Goal: Task Accomplishment & Management: Complete application form

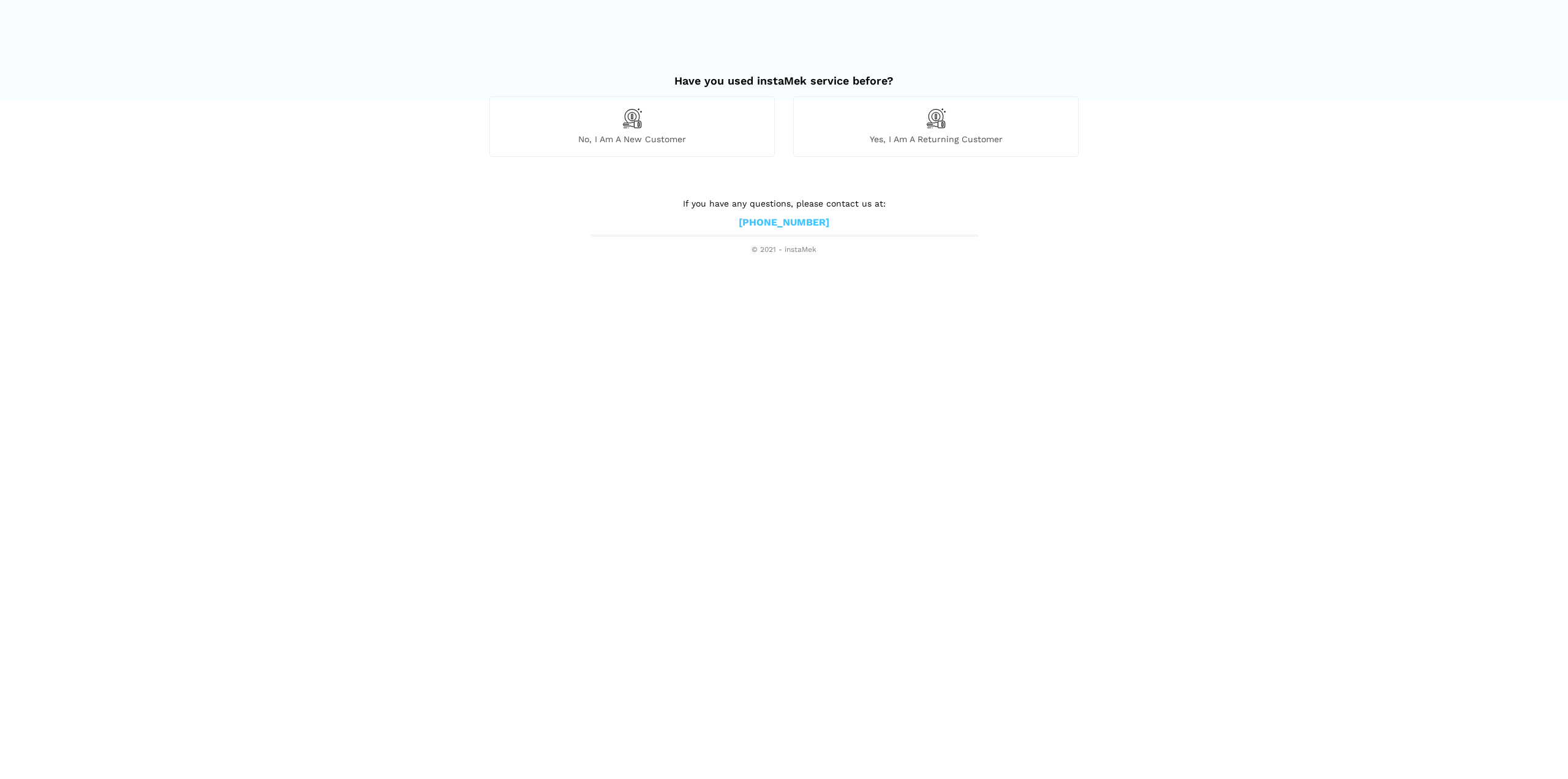
click at [628, 118] on img at bounding box center [632, 118] width 21 height 21
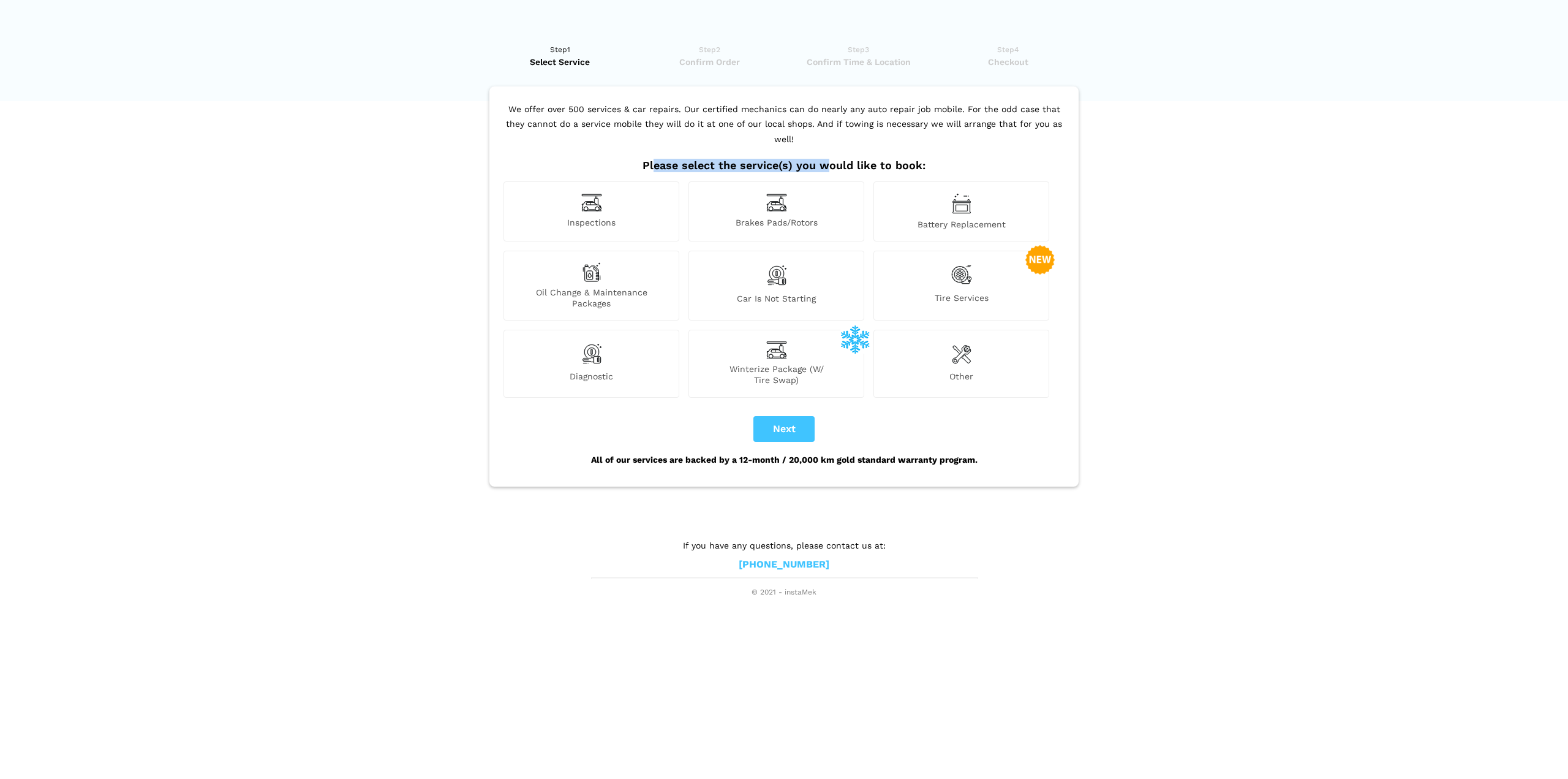
drag, startPoint x: 657, startPoint y: 150, endPoint x: 830, endPoint y: 147, distance: 173.0
click at [830, 159] on h2 "Please select the service(s) you would like to book:" at bounding box center [784, 165] width 567 height 13
click at [584, 217] on span "Inspections" at bounding box center [592, 223] width 174 height 13
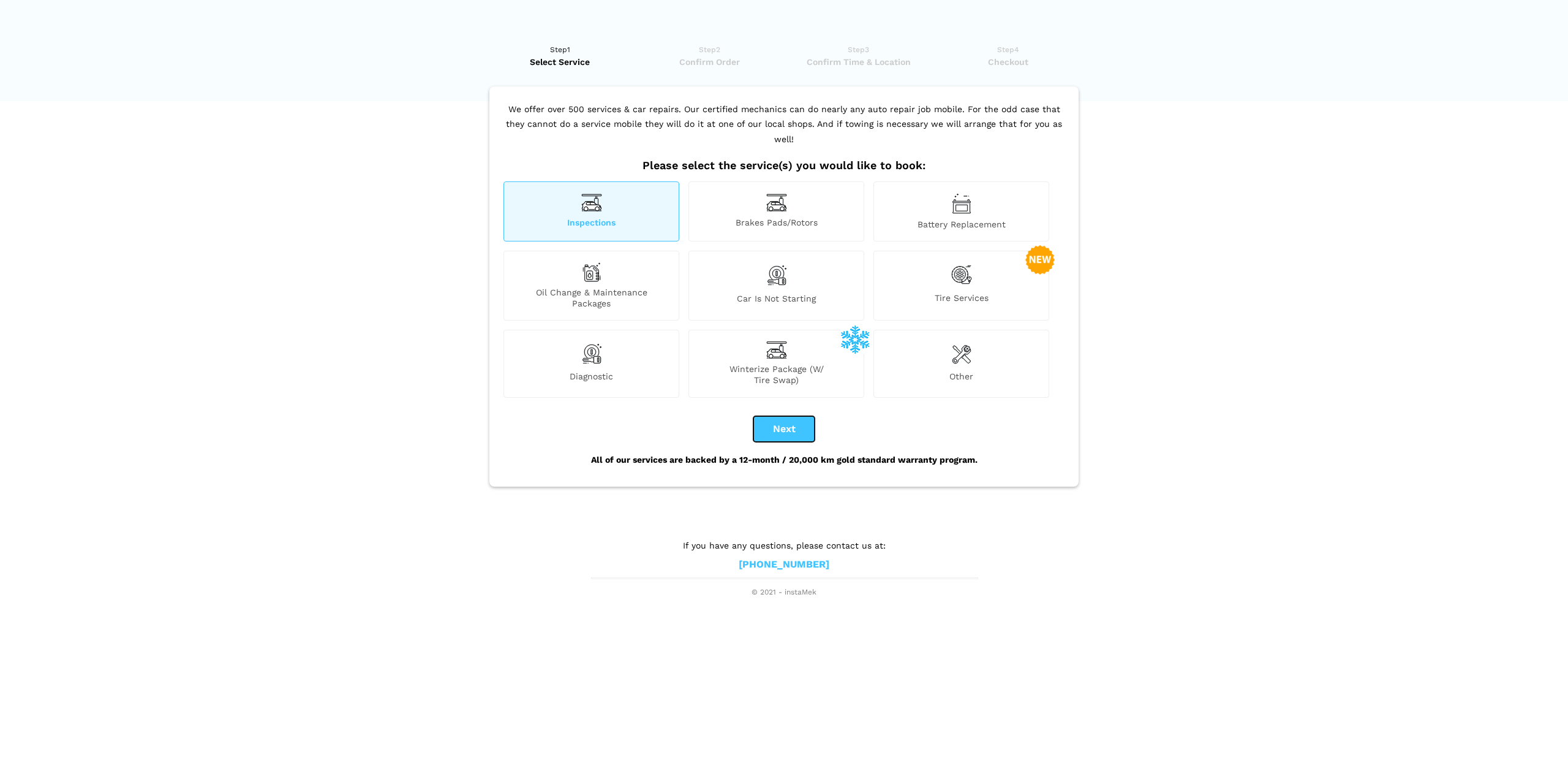
click at [789, 417] on button "Next" at bounding box center [784, 429] width 61 height 26
checkbox input "true"
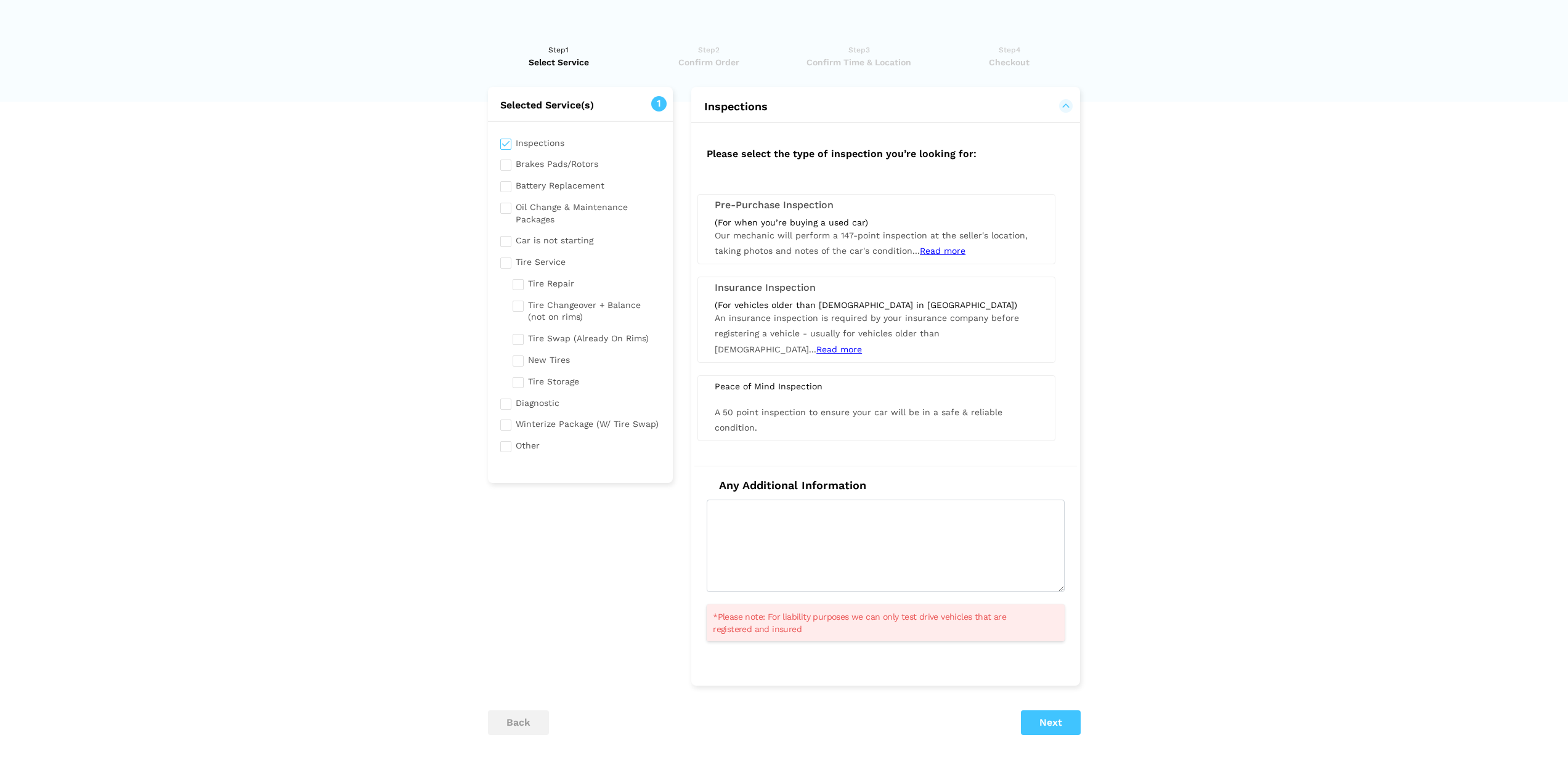
drag, startPoint x: 732, startPoint y: 155, endPoint x: 848, endPoint y: 157, distance: 116.0
click at [848, 157] on h2 "Please select the type of inspection you’re looking for:" at bounding box center [886, 152] width 383 height 34
click at [504, 162] on input "checkbox" at bounding box center [581, 163] width 161 height 15
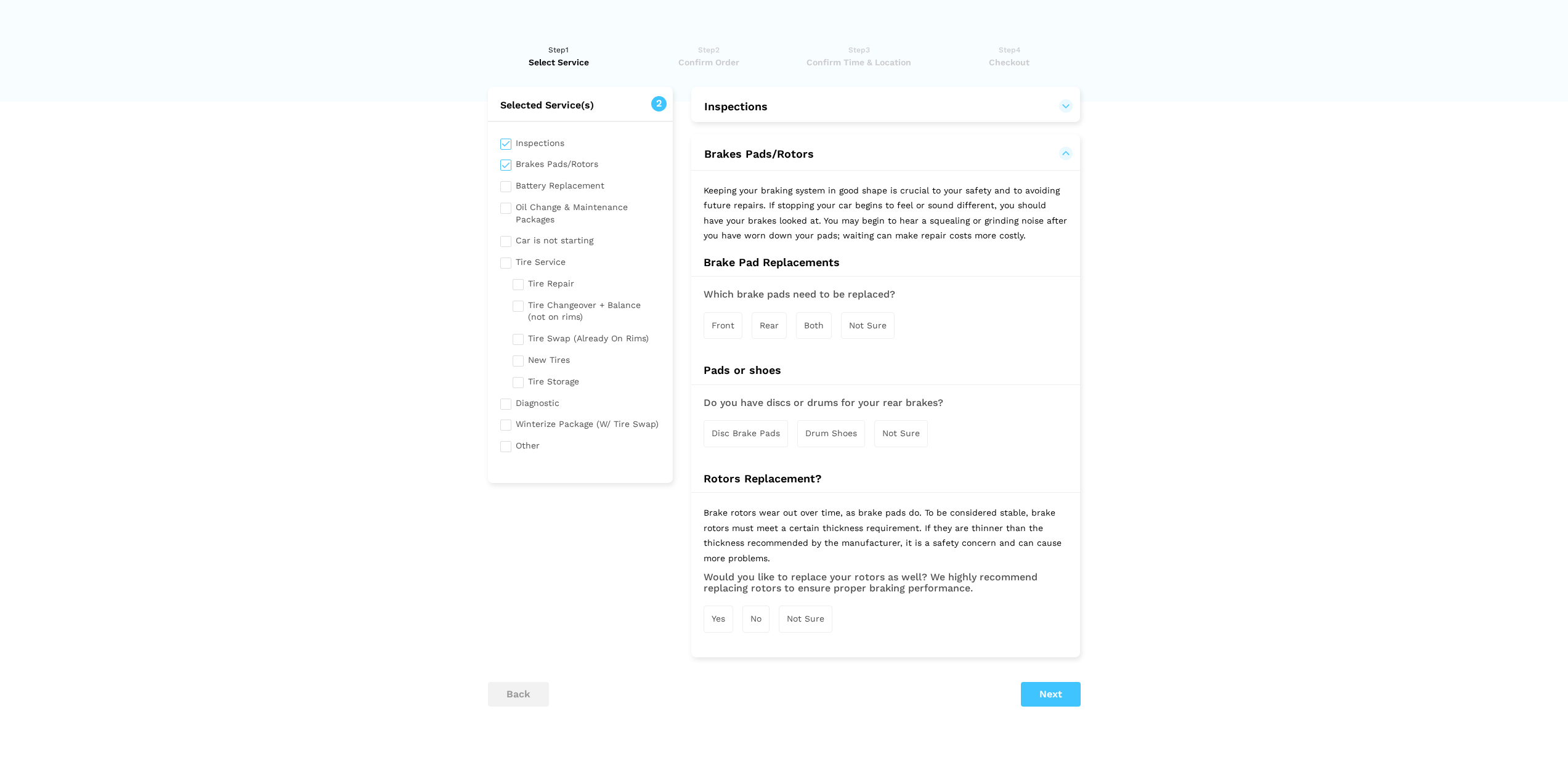
click at [504, 162] on input "checkbox" at bounding box center [581, 163] width 161 height 15
checkbox input "false"
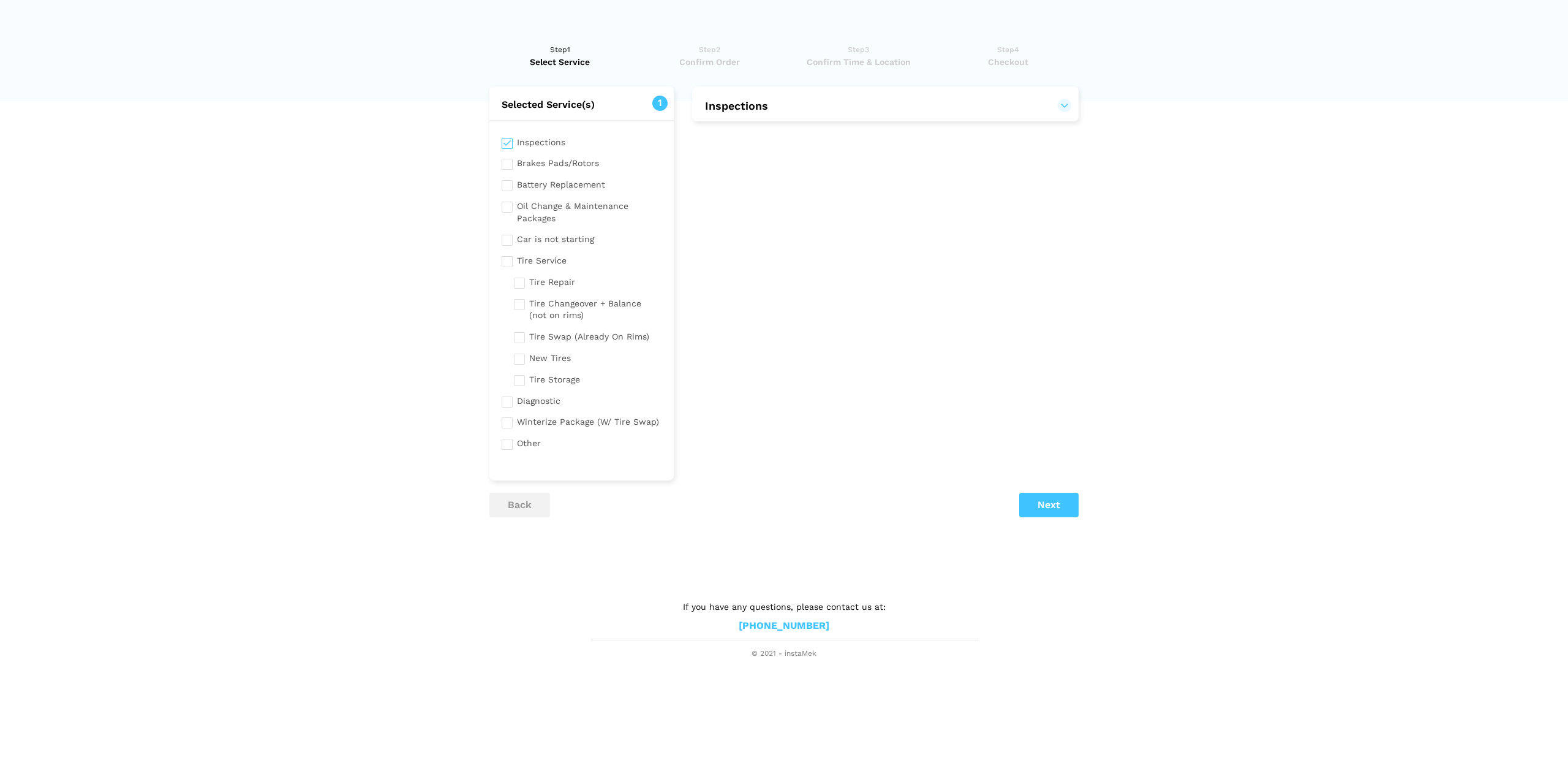
click at [994, 108] on button "Inspections" at bounding box center [885, 106] width 362 height 15
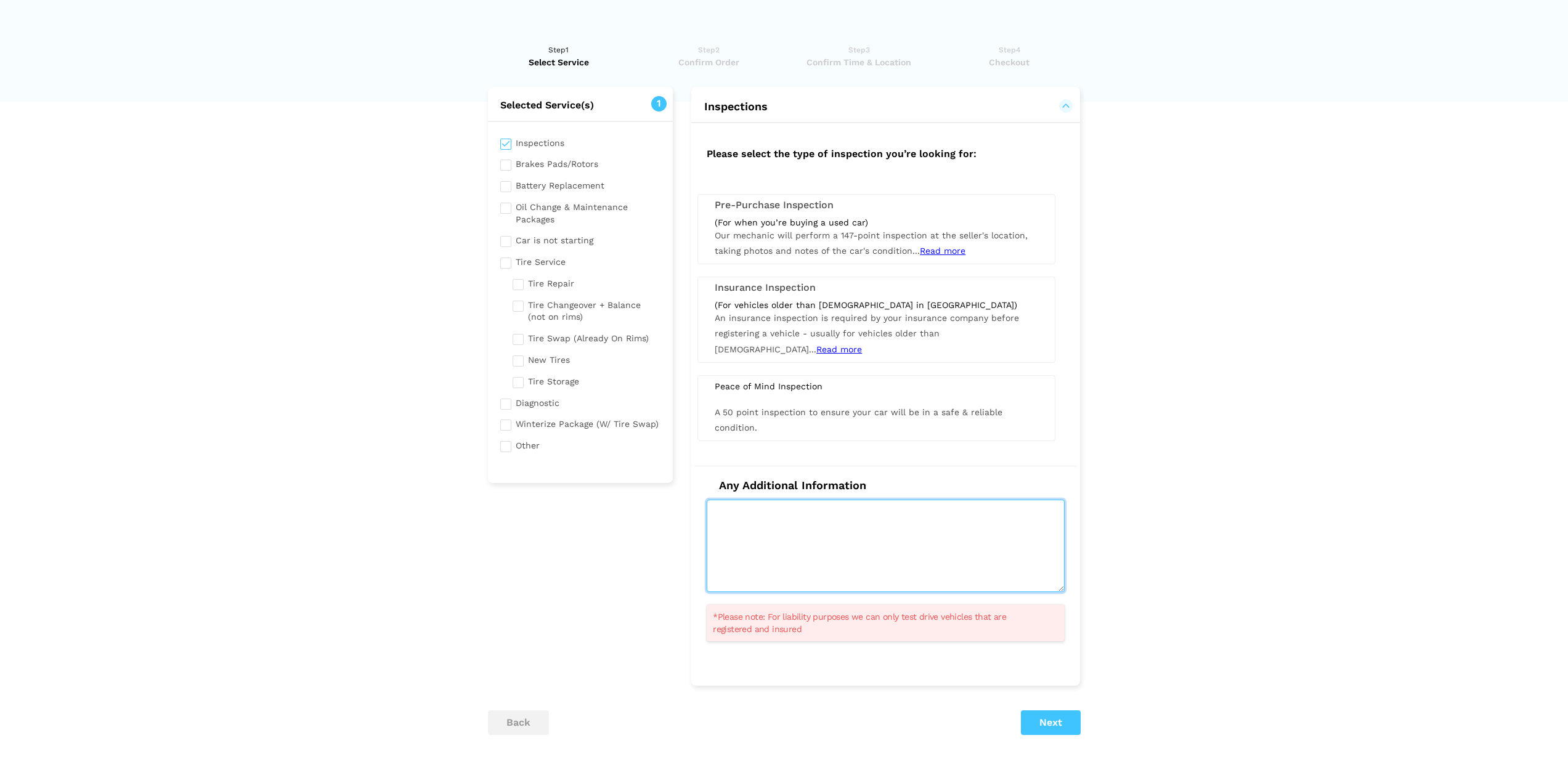
click at [804, 527] on textarea at bounding box center [886, 545] width 358 height 92
click at [806, 428] on div "A 50 point inspection to ensure your car will be in a safe & reliable condition." at bounding box center [877, 420] width 342 height 31
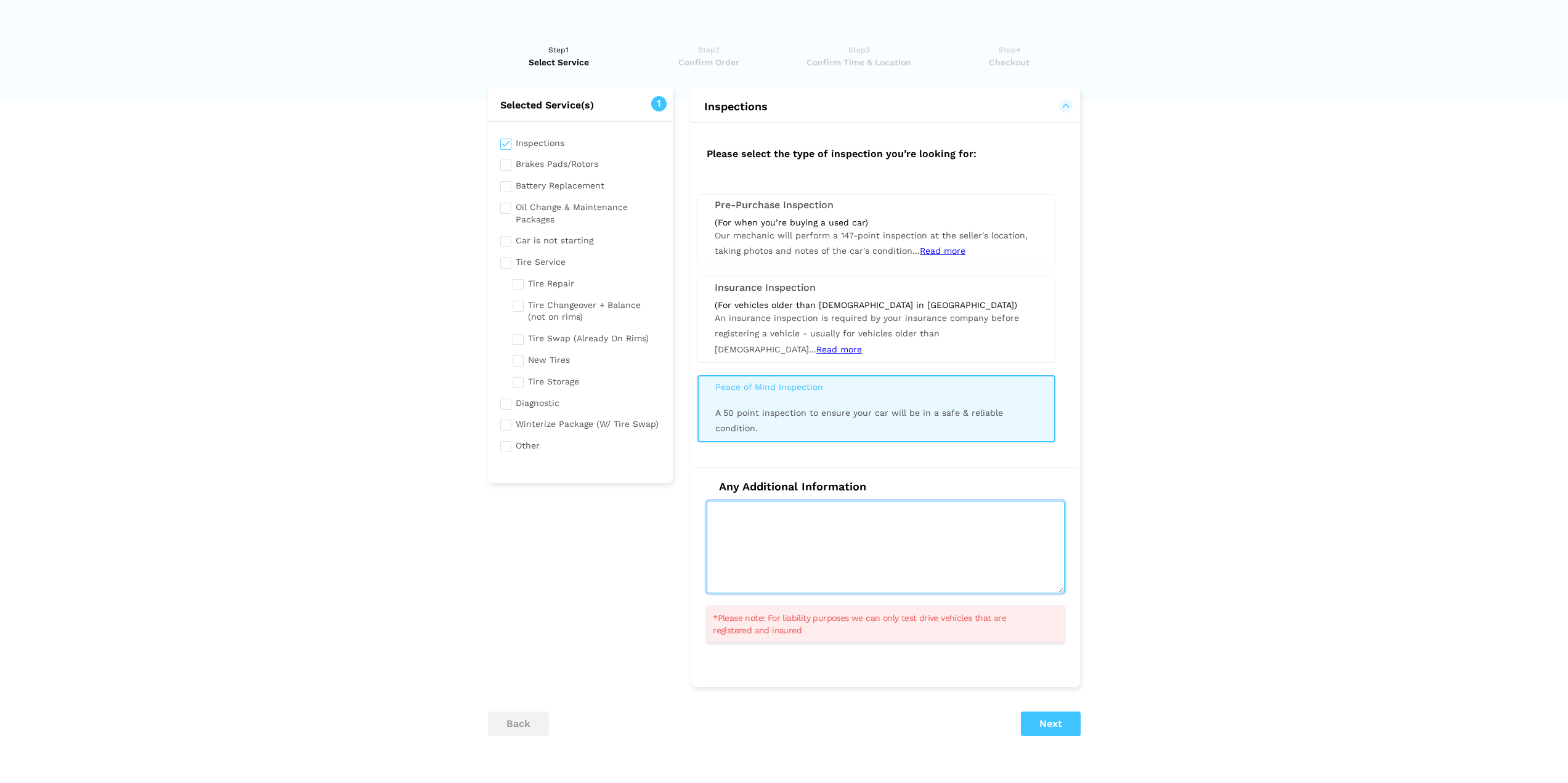
click at [807, 508] on textarea at bounding box center [886, 547] width 358 height 92
click at [334, 212] on lik "Have you used instaMek service before? No, I am a new customer Yes, I am a retu…" at bounding box center [784, 454] width 1568 height 847
click at [778, 515] on textarea at bounding box center [886, 547] width 358 height 92
click at [1052, 715] on button "Next" at bounding box center [1051, 723] width 60 height 25
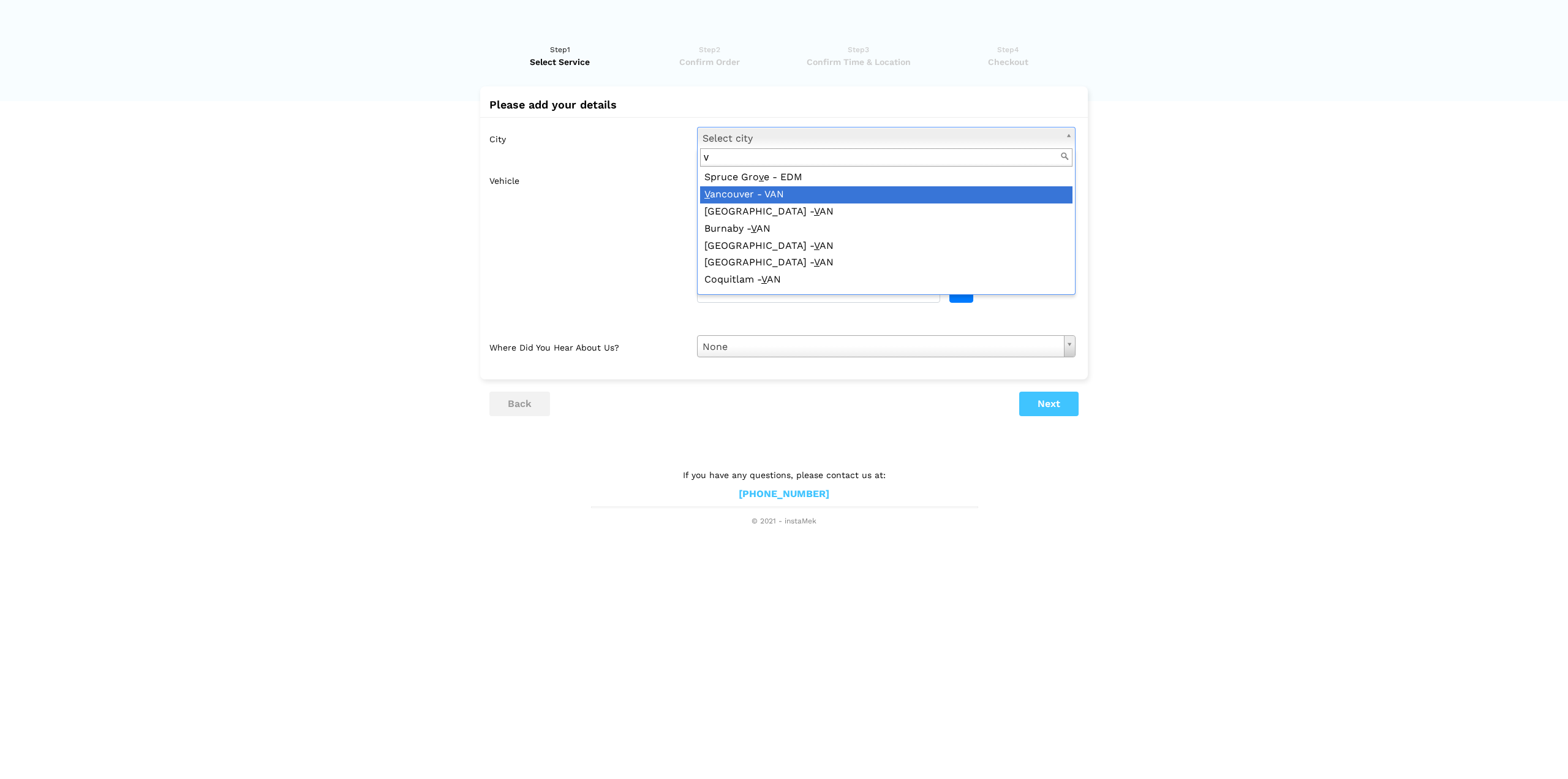
type input "v"
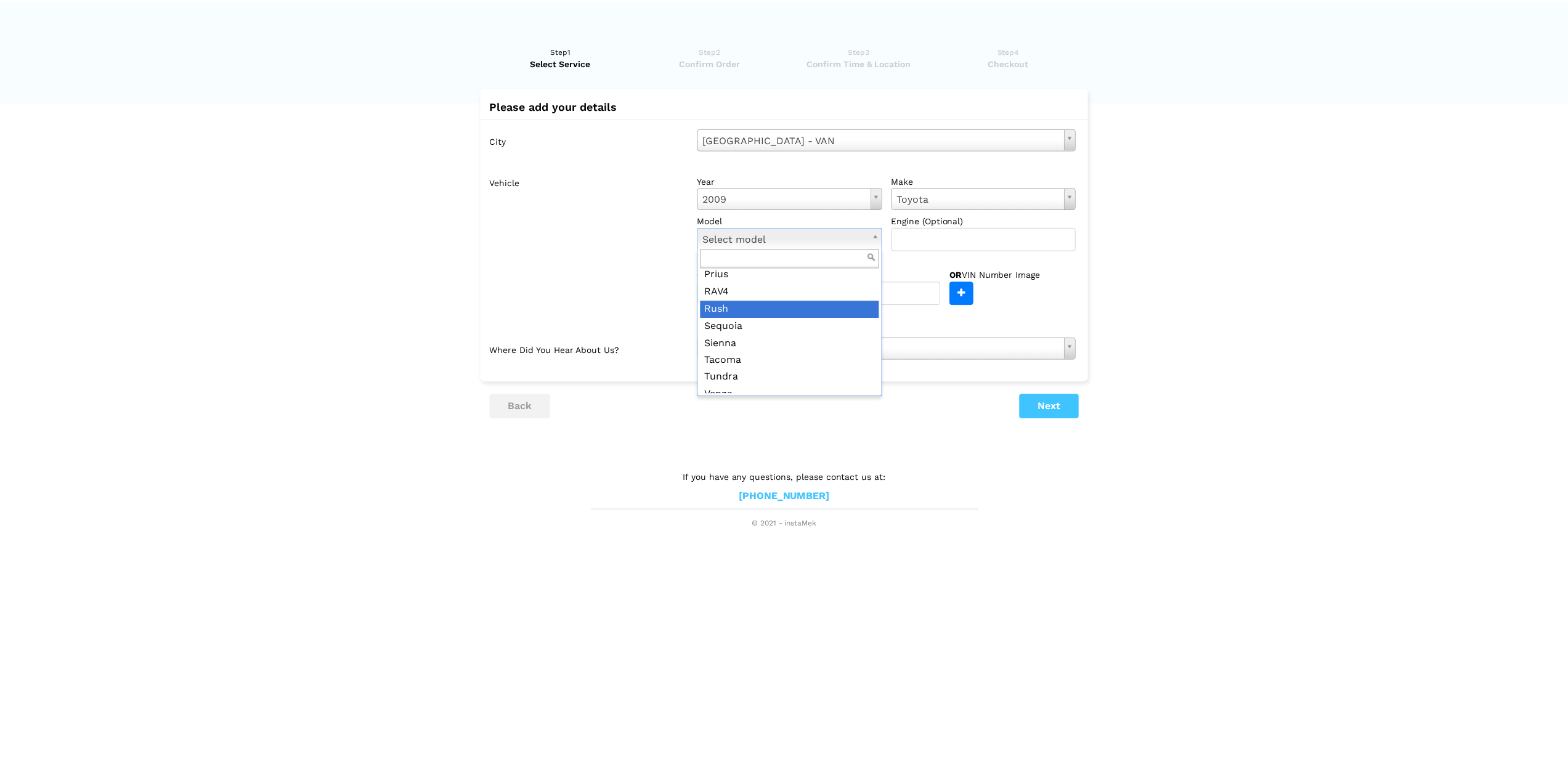
scroll to position [254, 0]
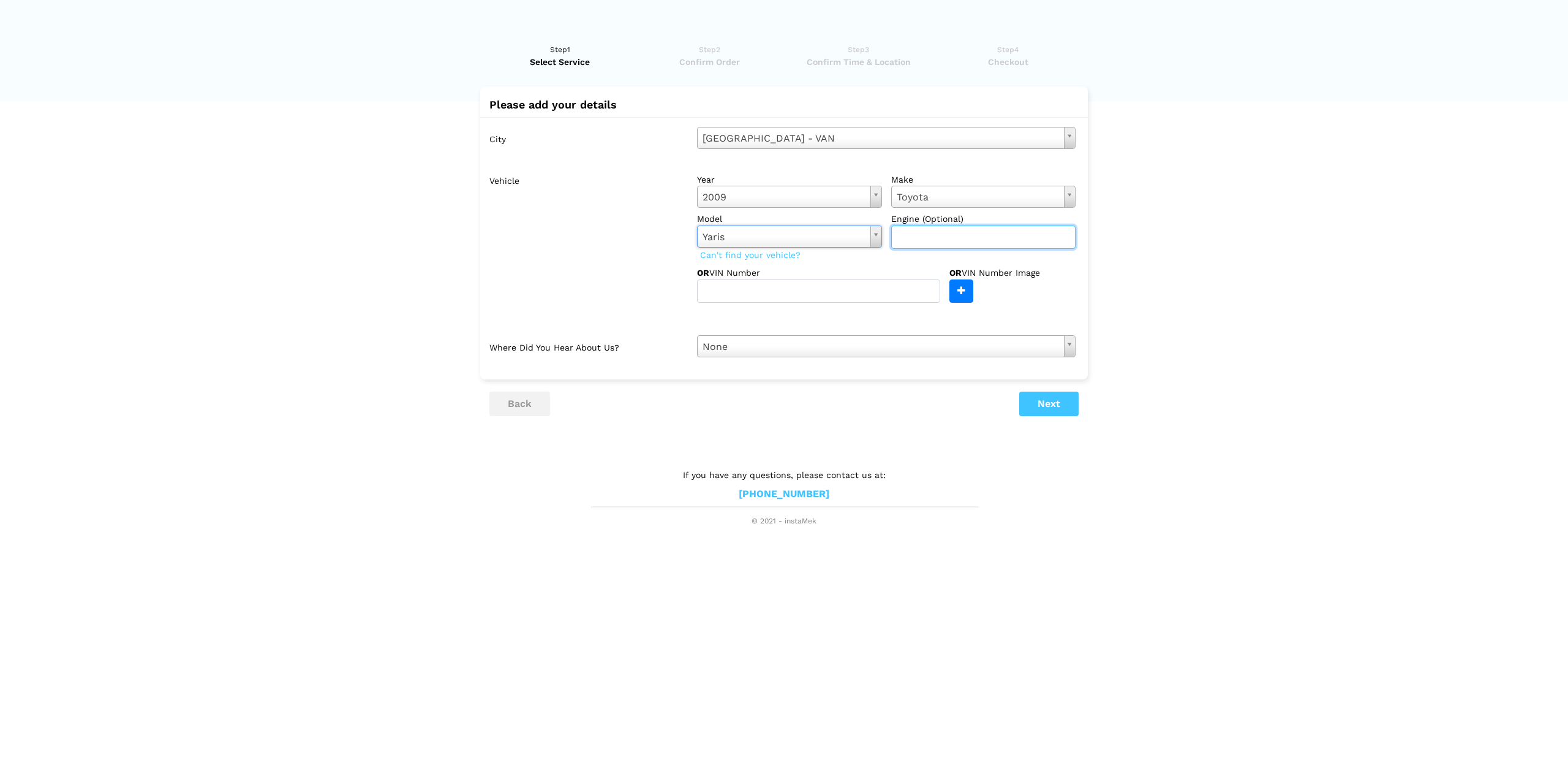
click at [903, 236] on input "text" at bounding box center [983, 237] width 185 height 23
click at [841, 267] on div "OR VIN Number" at bounding box center [823, 285] width 252 height 36
click at [1022, 400] on button "Next" at bounding box center [1049, 403] width 59 height 25
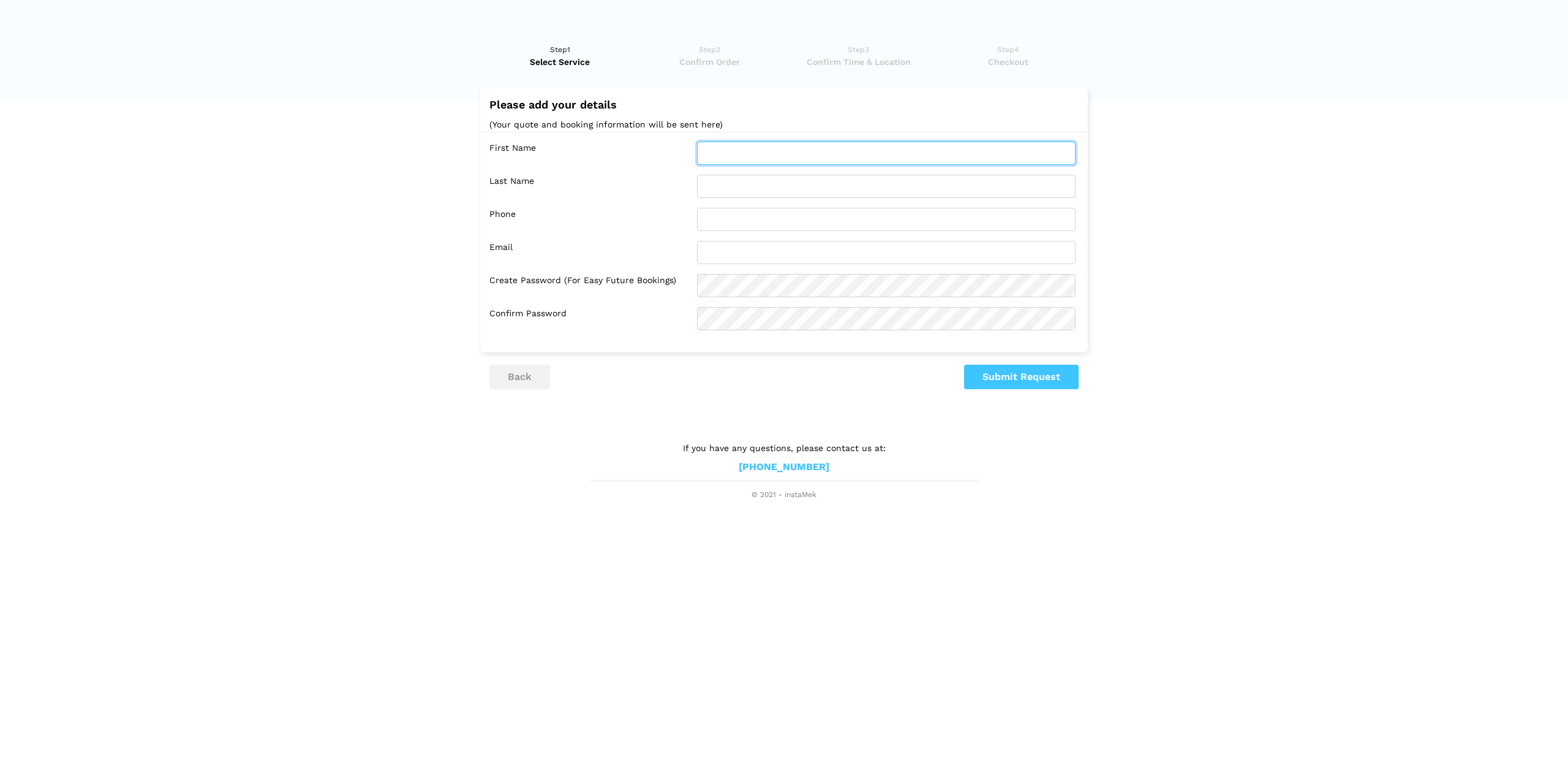
click at [720, 147] on input "text" at bounding box center [886, 153] width 379 height 23
type input "[PERSON_NAME]"
type input "2505376226"
type input "[EMAIL_ADDRESS][DOMAIN_NAME]"
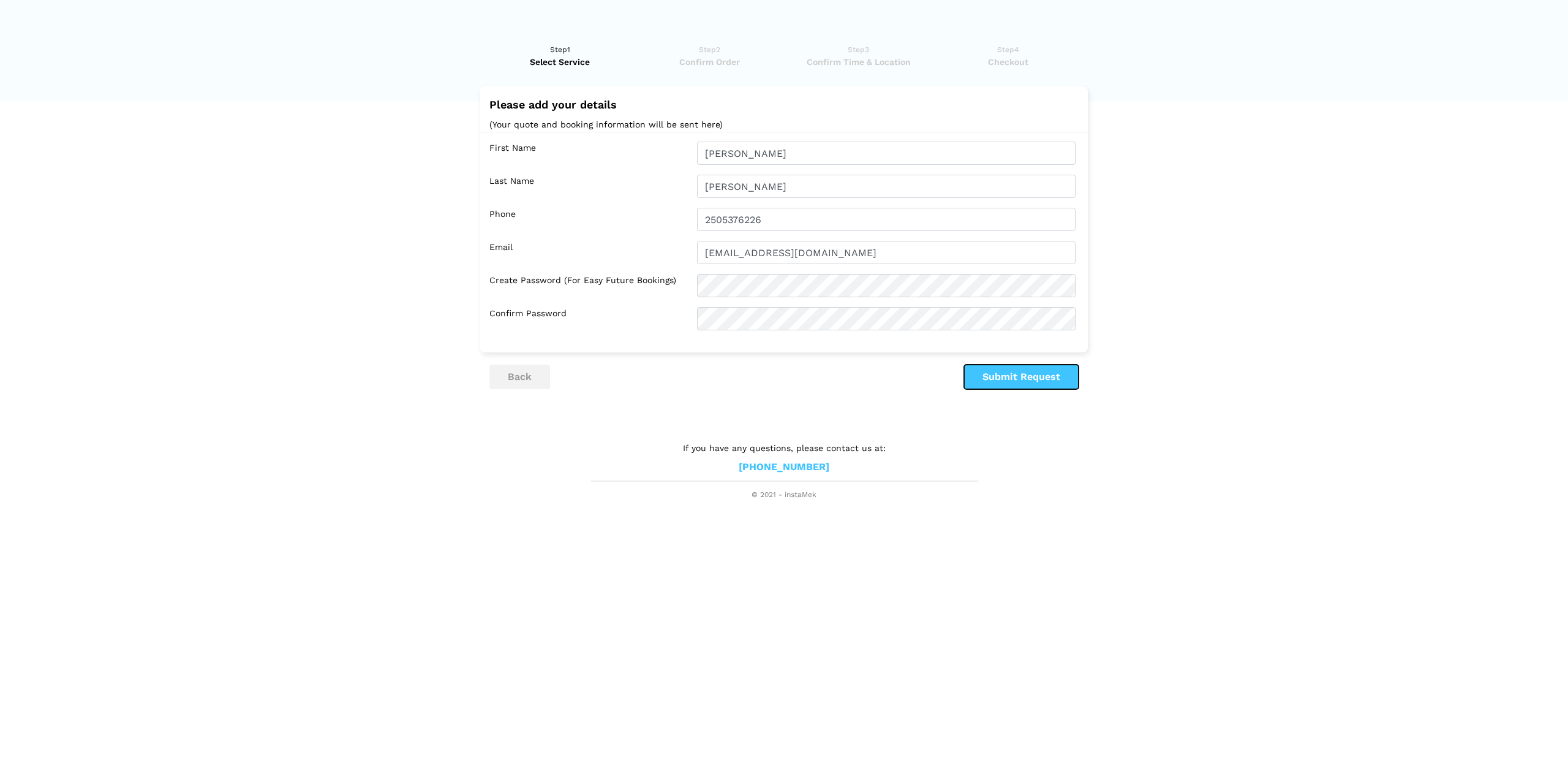
click at [1014, 378] on button "Submit Request" at bounding box center [1021, 377] width 114 height 25
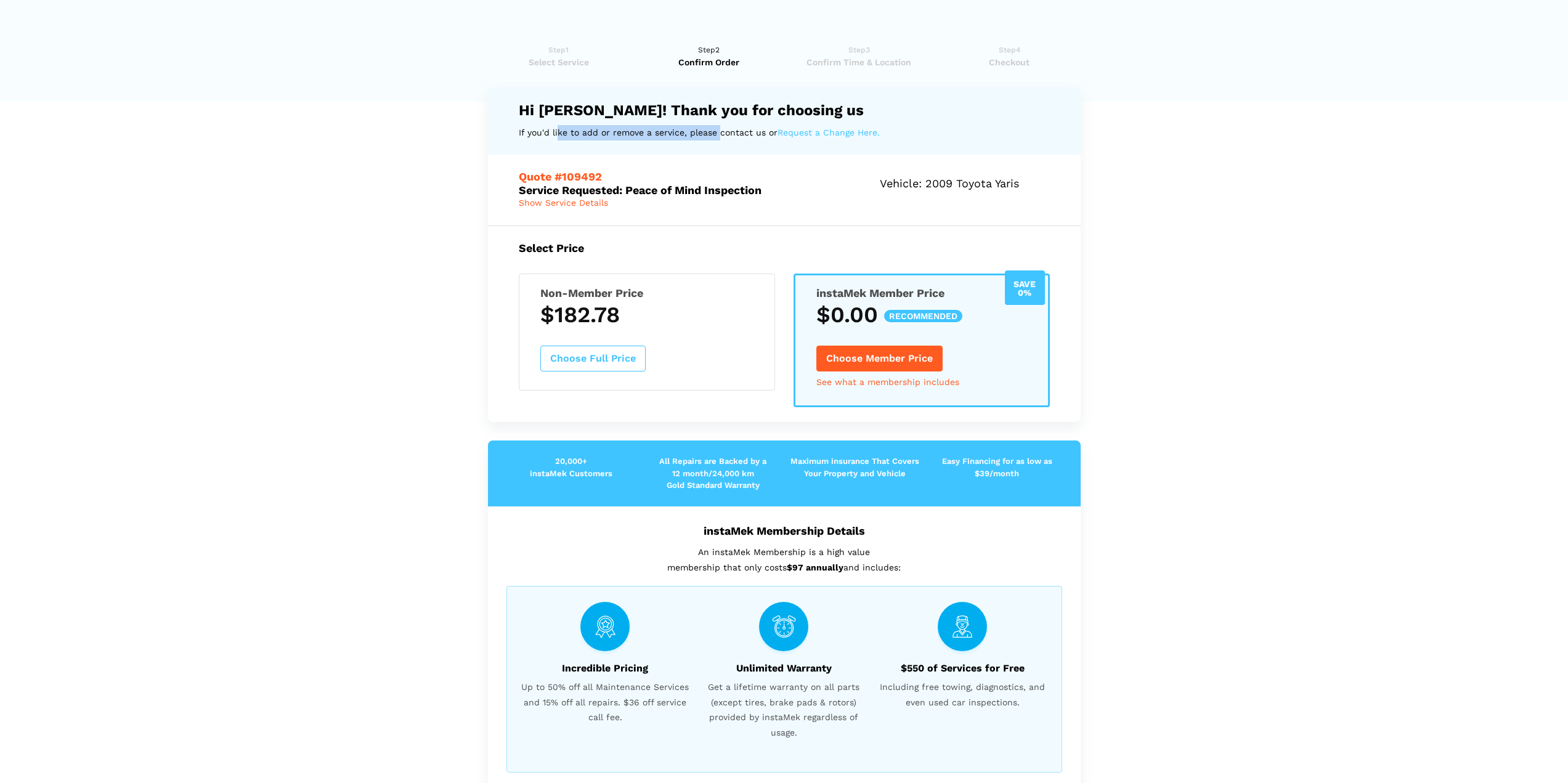
drag, startPoint x: 553, startPoint y: 131, endPoint x: 714, endPoint y: 140, distance: 161.3
click at [714, 140] on p "If you'd like to add or remove a service, please contact us or Request a Change…" at bounding box center [784, 133] width 531 height 15
drag, startPoint x: 535, startPoint y: 188, endPoint x: 661, endPoint y: 197, distance: 126.3
click at [661, 197] on div "Quote #109492 Service Requested: Peace of Mind Inspection Vehicle: 2009 Toyota …" at bounding box center [785, 189] width 593 height 70
click at [665, 186] on h5 "Quote #109492 Service Requested: Peace of Mind Inspection" at bounding box center [656, 182] width 273 height 26
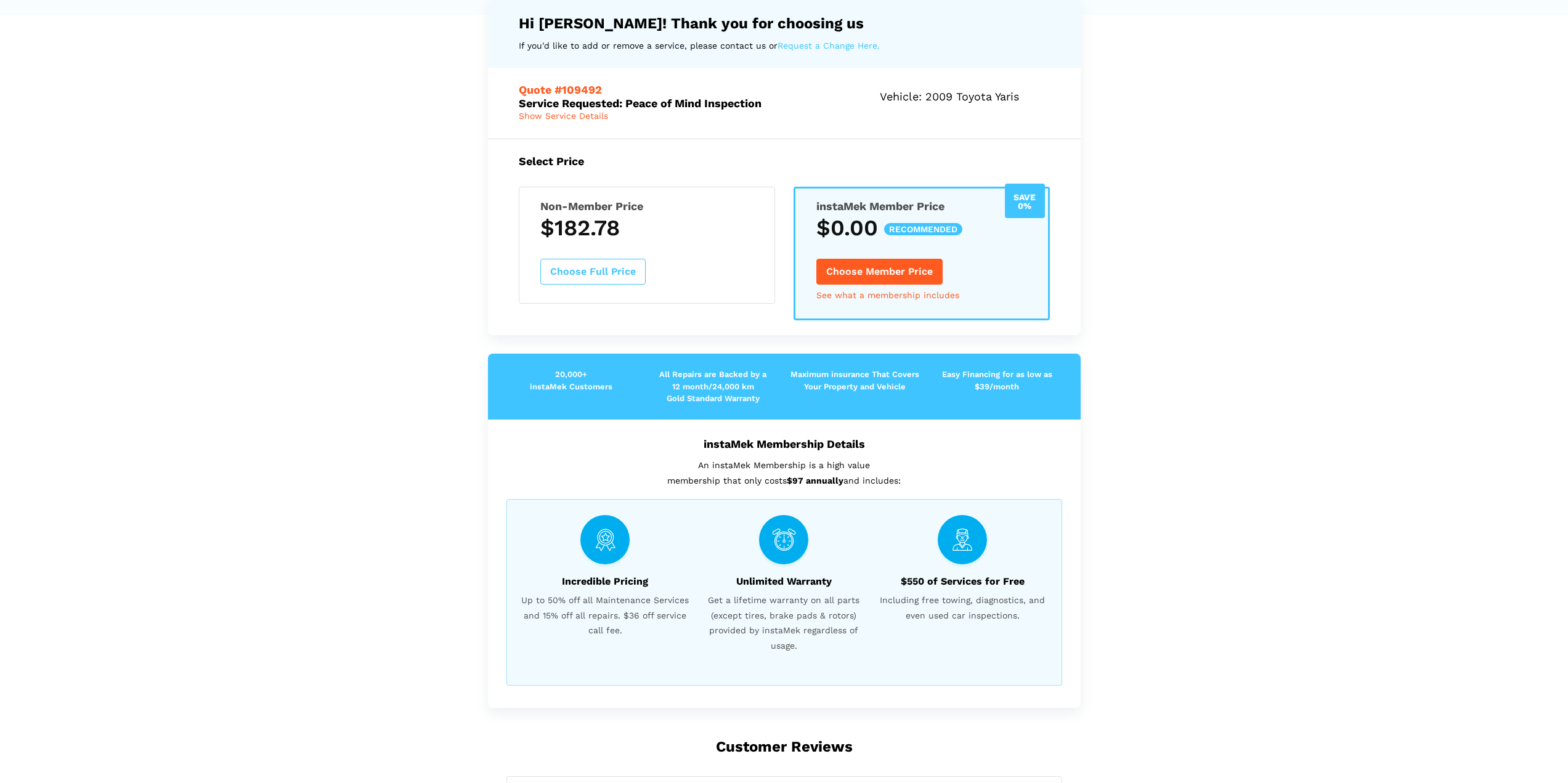
scroll to position [0, 0]
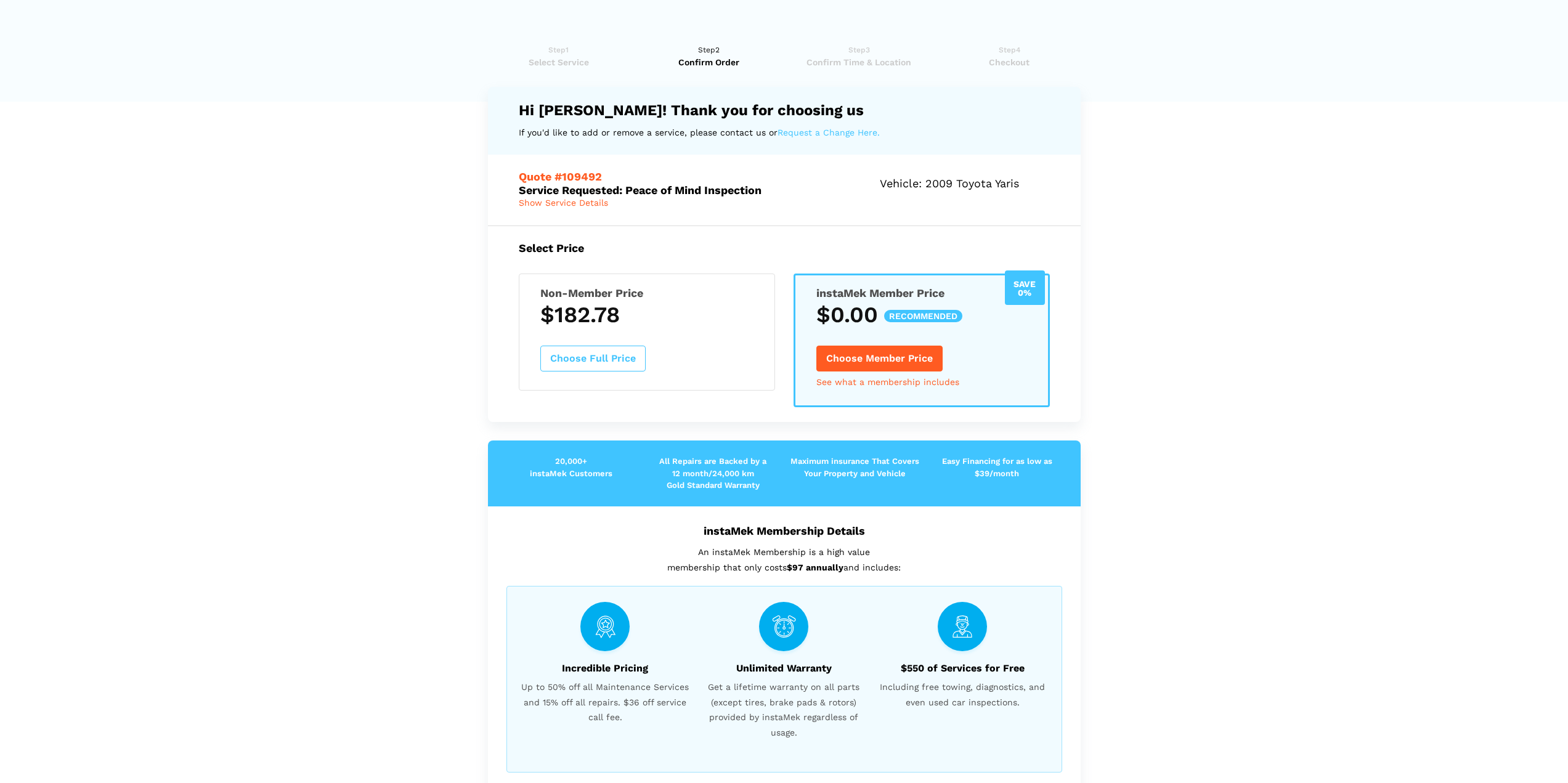
click at [566, 51] on link "Step1 Select Service" at bounding box center [560, 56] width 142 height 25
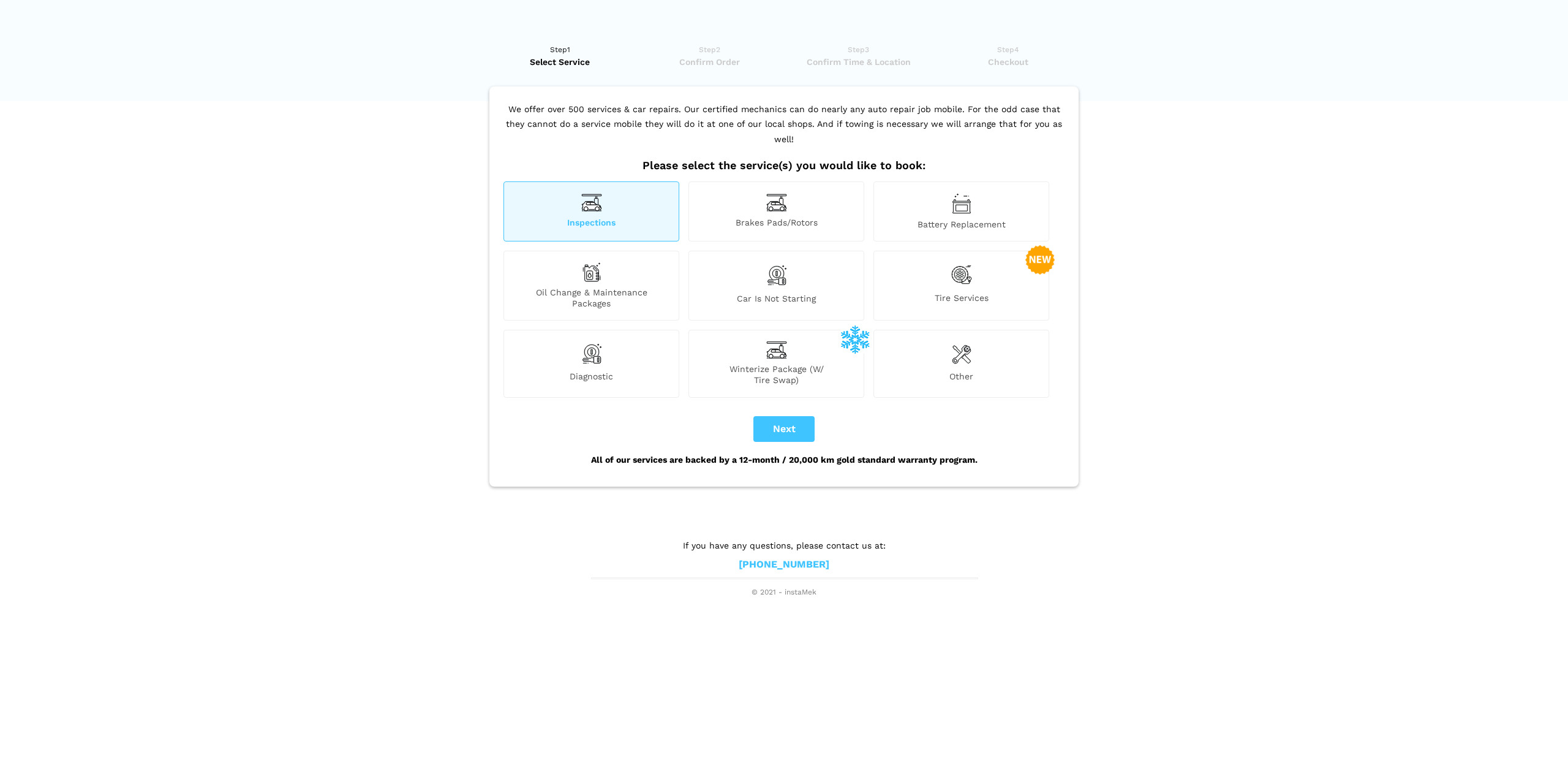
click at [689, 66] on span "Confirm Order" at bounding box center [710, 61] width 142 height 12
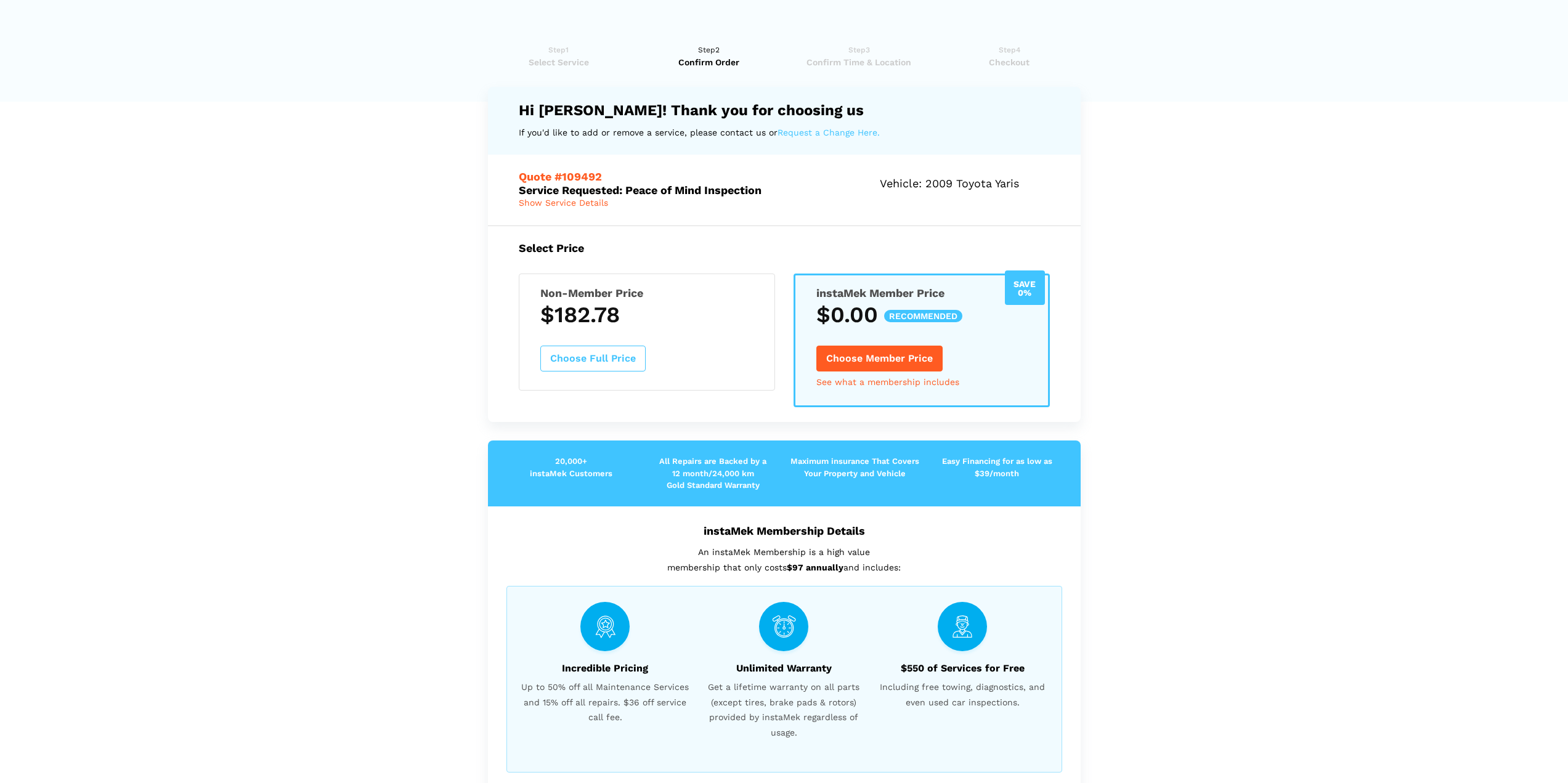
drag, startPoint x: 588, startPoint y: 191, endPoint x: 767, endPoint y: 200, distance: 179.2
click at [767, 200] on div "Quote #109492 Service Requested: Peace of Mind Inspection Vehicle: 2009 Toyota …" at bounding box center [785, 189] width 593 height 70
drag, startPoint x: 538, startPoint y: 201, endPoint x: 524, endPoint y: 209, distance: 16.1
click at [524, 209] on div "Quote #109492 Service Requested: Peace of Mind Inspection Vehicle: 2009 Toyota …" at bounding box center [785, 189] width 593 height 70
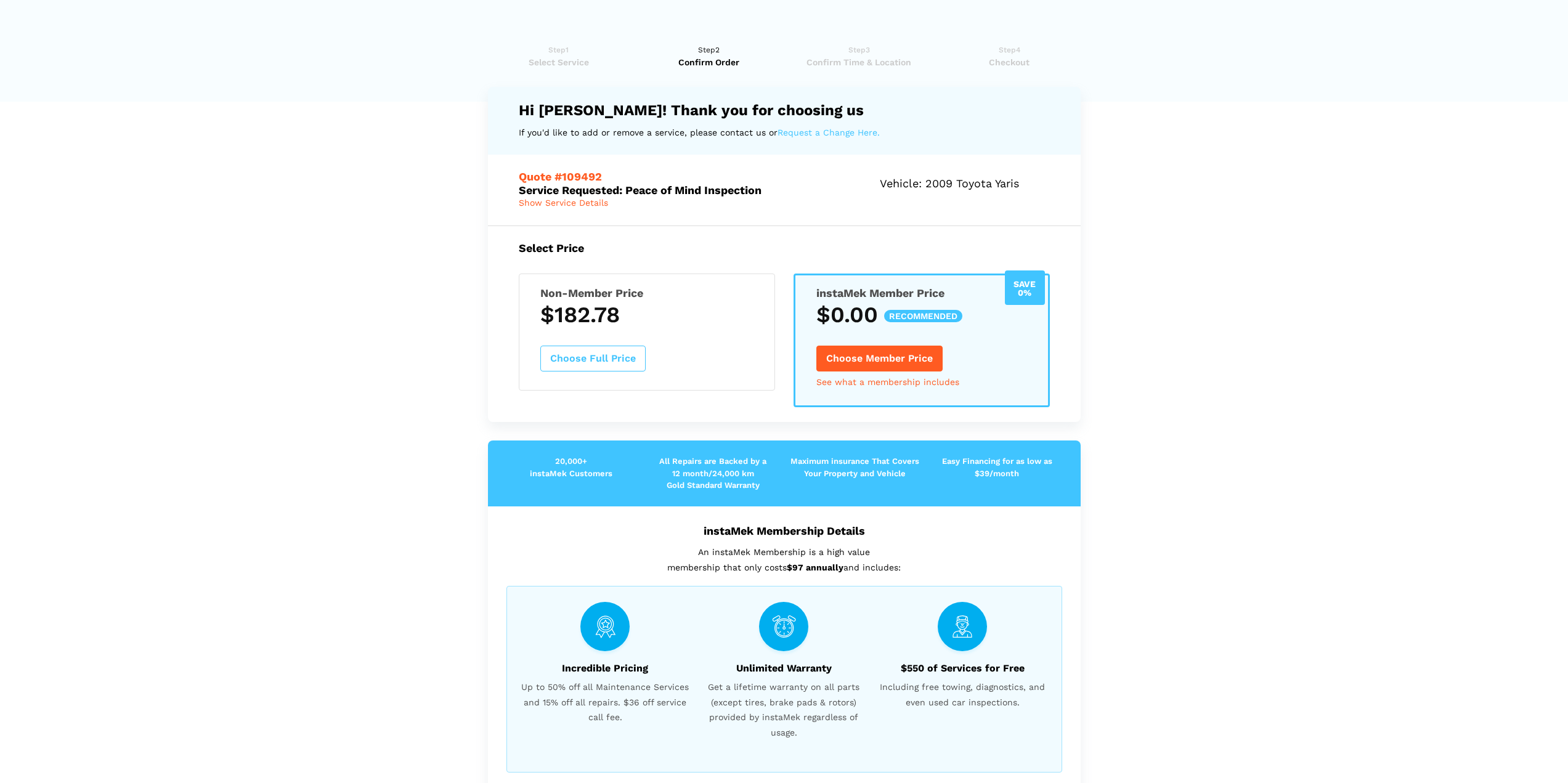
click at [535, 203] on span "Show Service Details" at bounding box center [563, 203] width 90 height 10
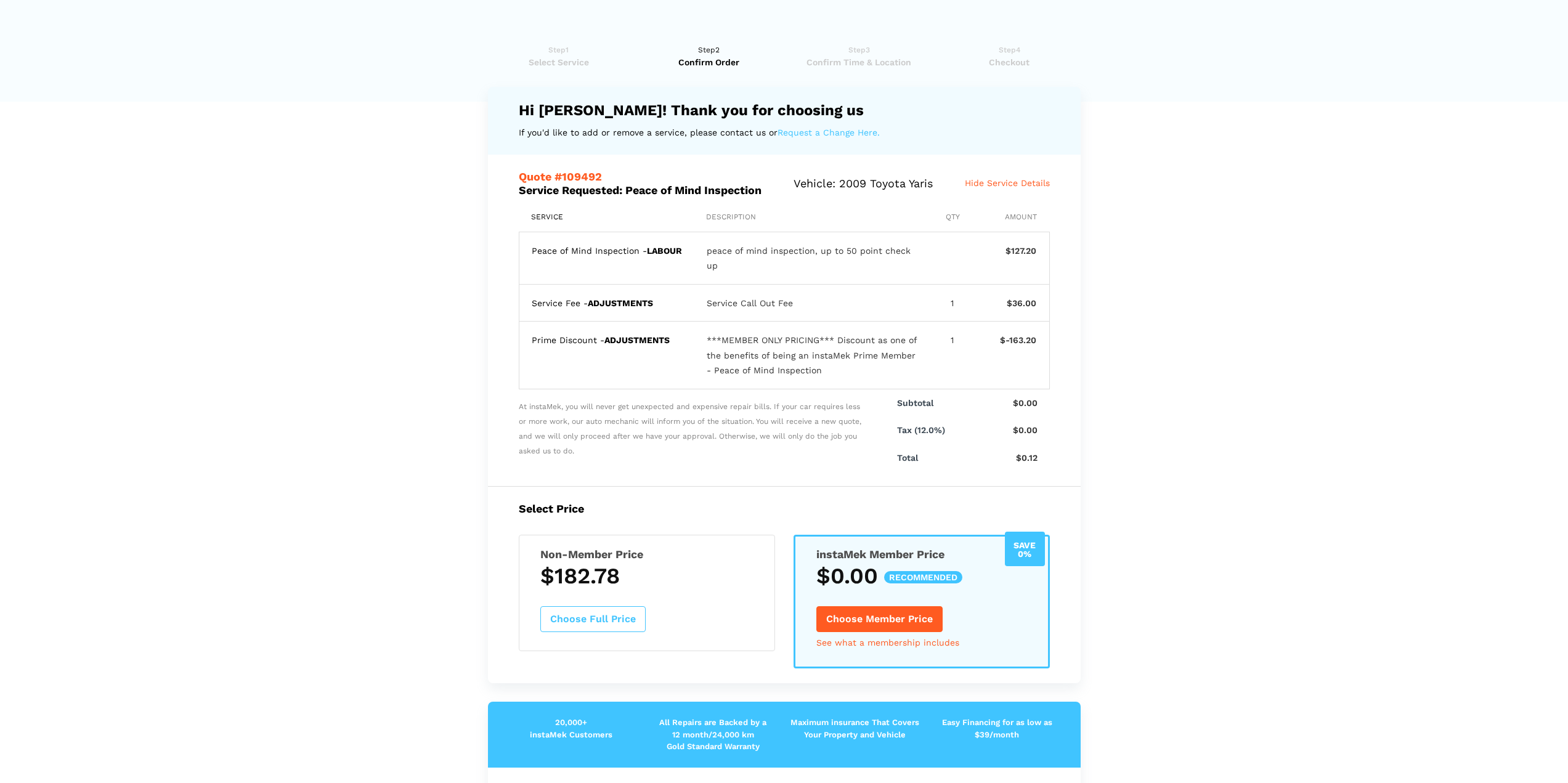
drag, startPoint x: 549, startPoint y: 355, endPoint x: 609, endPoint y: 357, distance: 60.0
click at [609, 357] on div "Prime Discount - ADJUSTMENTS" at bounding box center [607, 355] width 151 height 46
drag, startPoint x: 619, startPoint y: 357, endPoint x: 678, endPoint y: 359, distance: 59.0
click at [649, 359] on div "Prime Discount - ADJUSTMENTS" at bounding box center [607, 355] width 151 height 46
drag, startPoint x: 720, startPoint y: 357, endPoint x: 790, endPoint y: 386, distance: 75.8
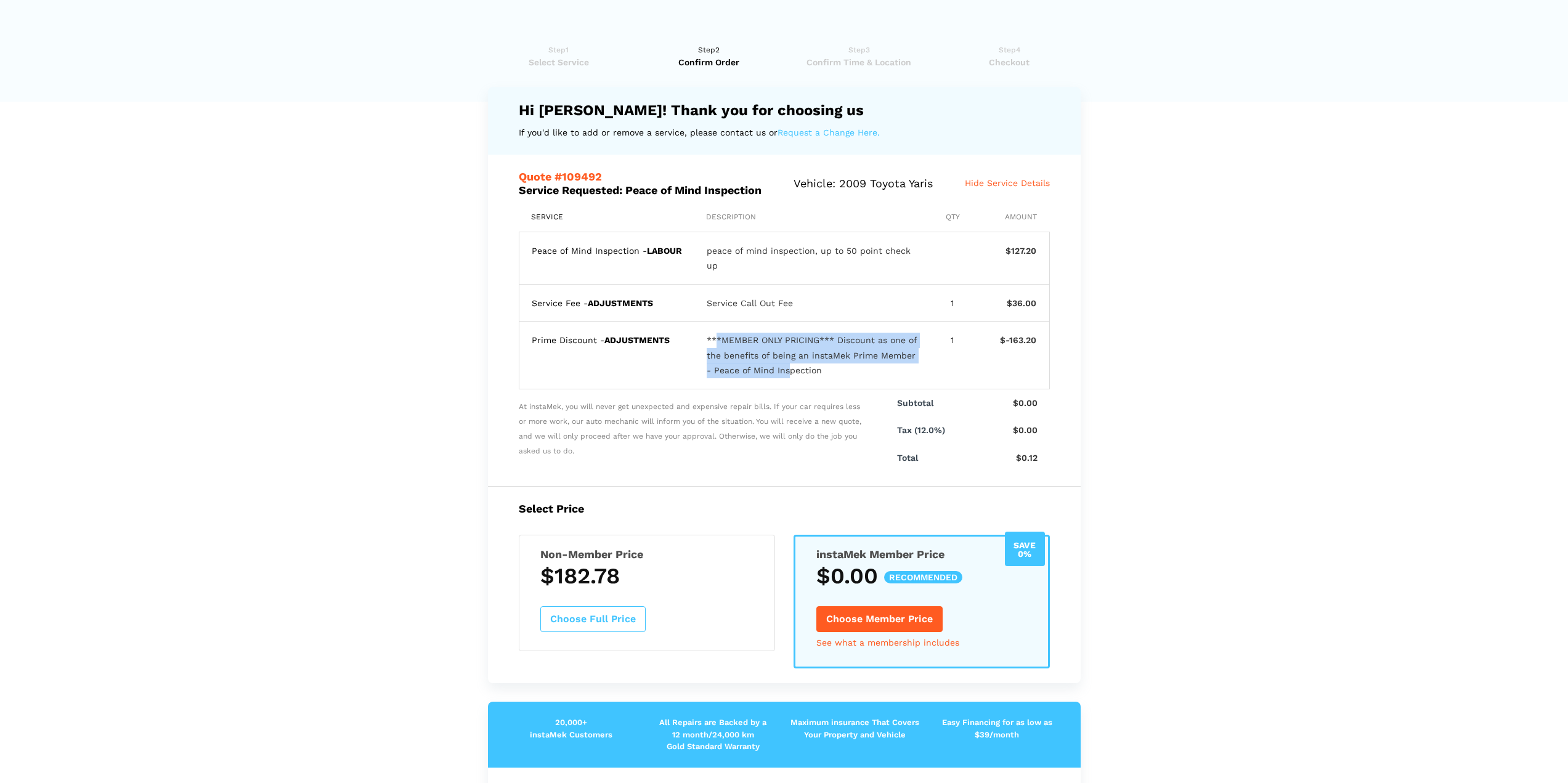
click at [790, 378] on div "***MEMBER ONLY PRICING*** Discount as one of the benefits of being an instaMek …" at bounding box center [813, 355] width 212 height 46
drag, startPoint x: 706, startPoint y: 347, endPoint x: 890, endPoint y: 374, distance: 186.0
click at [890, 374] on div "***MEMBER ONLY PRICING*** Discount as one of the benefits of being an instaMek …" at bounding box center [813, 355] width 212 height 46
drag, startPoint x: 900, startPoint y: 471, endPoint x: 935, endPoint y: 472, distance: 35.0
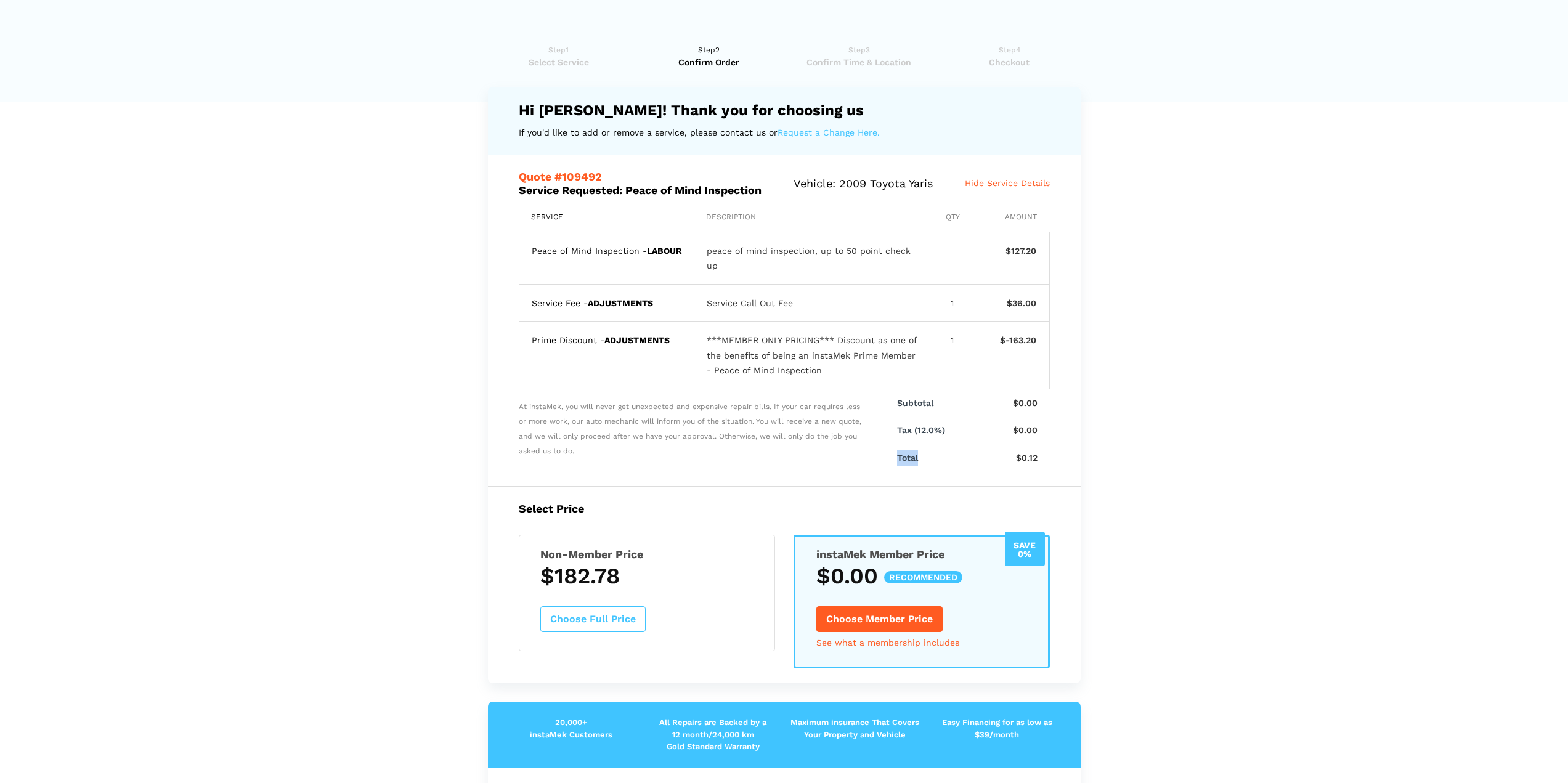
click at [935, 466] on p "Total" at bounding box center [932, 458] width 70 height 15
click at [937, 466] on p "Total" at bounding box center [932, 458] width 70 height 15
drag, startPoint x: 558, startPoint y: 587, endPoint x: 636, endPoint y: 591, distance: 78.1
click at [636, 589] on h3 "$182.78" at bounding box center [647, 576] width 213 height 26
click at [628, 442] on span "At instaMek, you will never get unexpected and expensive repair bills. If your …" at bounding box center [691, 430] width 345 height 83
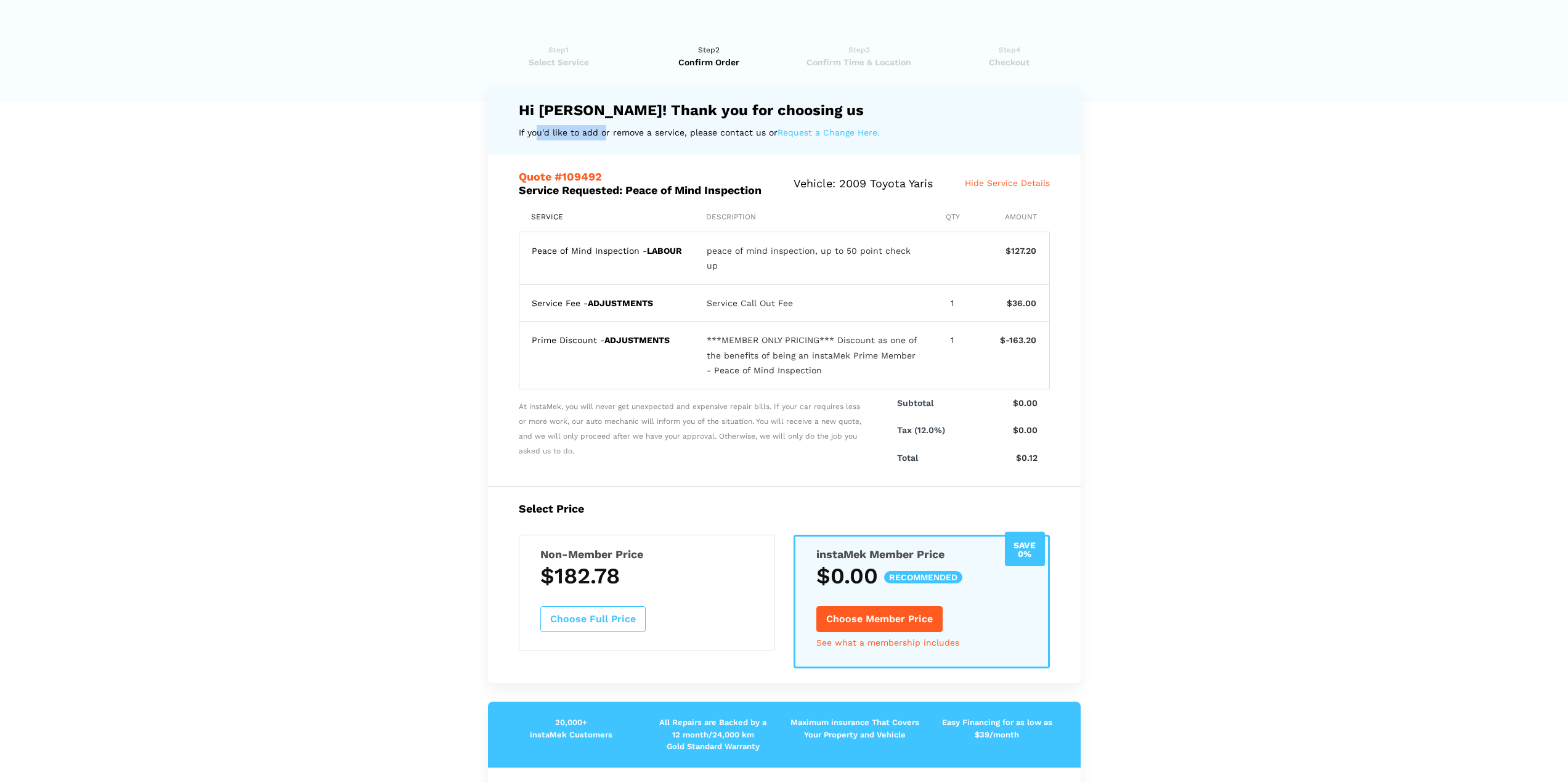
drag, startPoint x: 532, startPoint y: 130, endPoint x: 600, endPoint y: 137, distance: 68.4
click at [600, 137] on p "If you'd like to add or remove a service, please contact us or Request a Change…" at bounding box center [784, 133] width 531 height 15
click at [563, 61] on span "Select Service" at bounding box center [560, 62] width 142 height 12
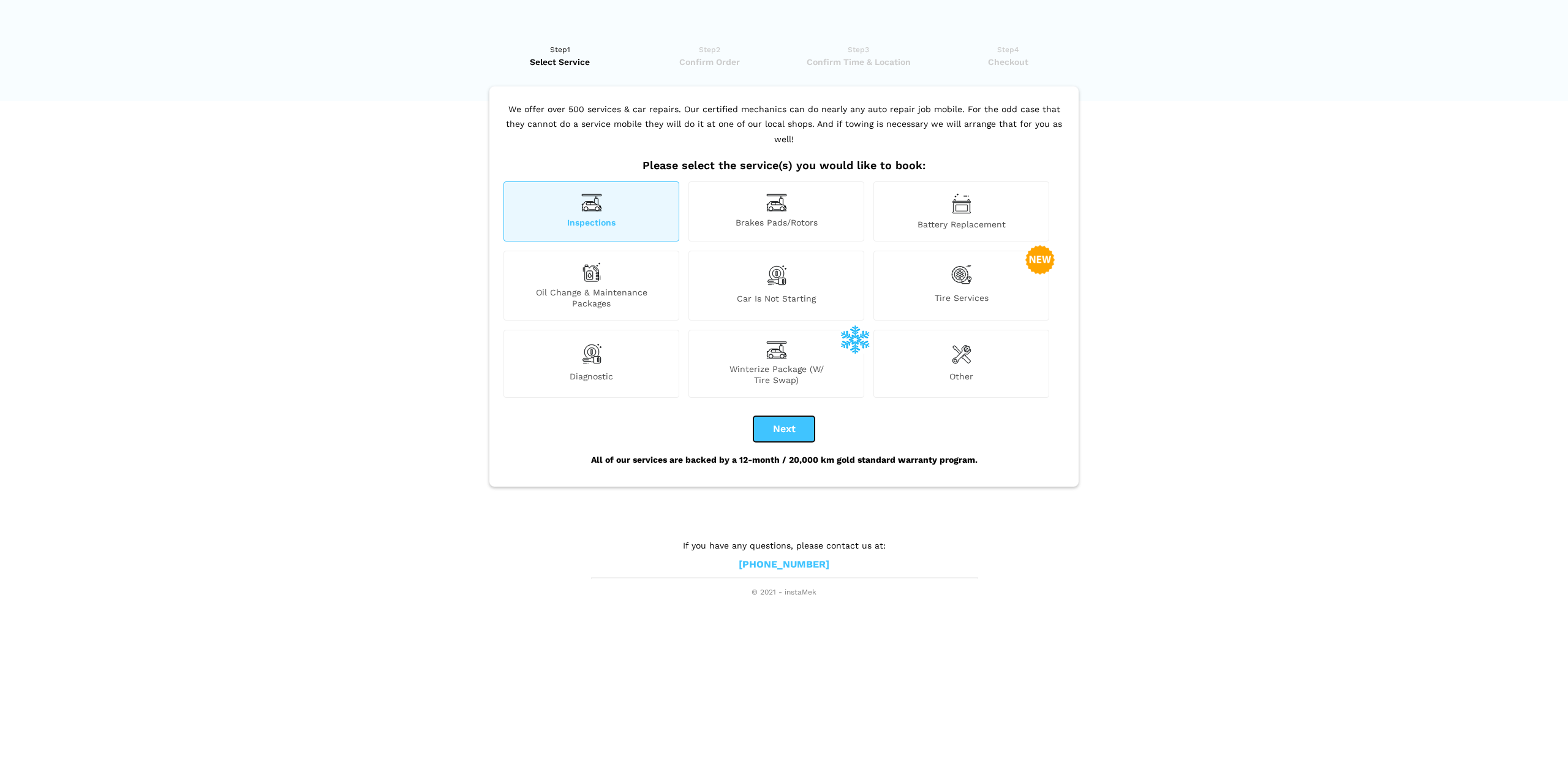
click at [779, 423] on button "Next" at bounding box center [784, 429] width 61 height 26
click at [798, 420] on button "Next" at bounding box center [784, 429] width 61 height 26
click at [783, 416] on button "Next" at bounding box center [784, 429] width 61 height 26
click at [759, 196] on div "Brakes Pads/Rotors" at bounding box center [776, 211] width 176 height 60
click at [614, 192] on div "Inspections" at bounding box center [592, 211] width 176 height 60
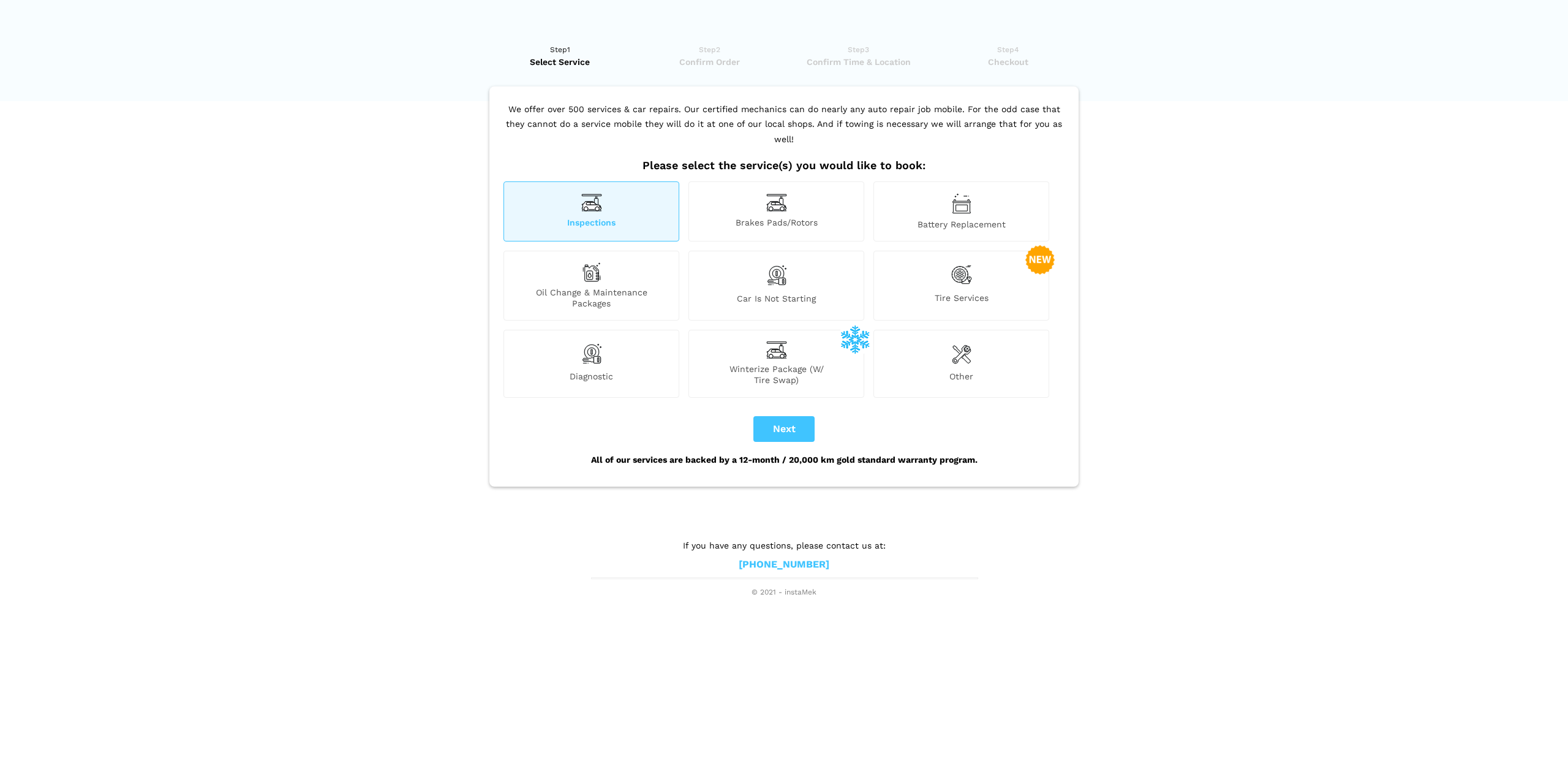
click at [755, 201] on div "Brakes Pads/Rotors" at bounding box center [776, 211] width 176 height 60
click at [741, 253] on div "Car is not starting" at bounding box center [776, 285] width 176 height 70
click at [636, 287] on span "Oil Change & Maintenance Packages" at bounding box center [592, 298] width 174 height 22
click at [626, 200] on div "Inspections" at bounding box center [592, 211] width 176 height 60
click at [725, 200] on div "Brakes Pads/Rotors" at bounding box center [776, 211] width 176 height 60
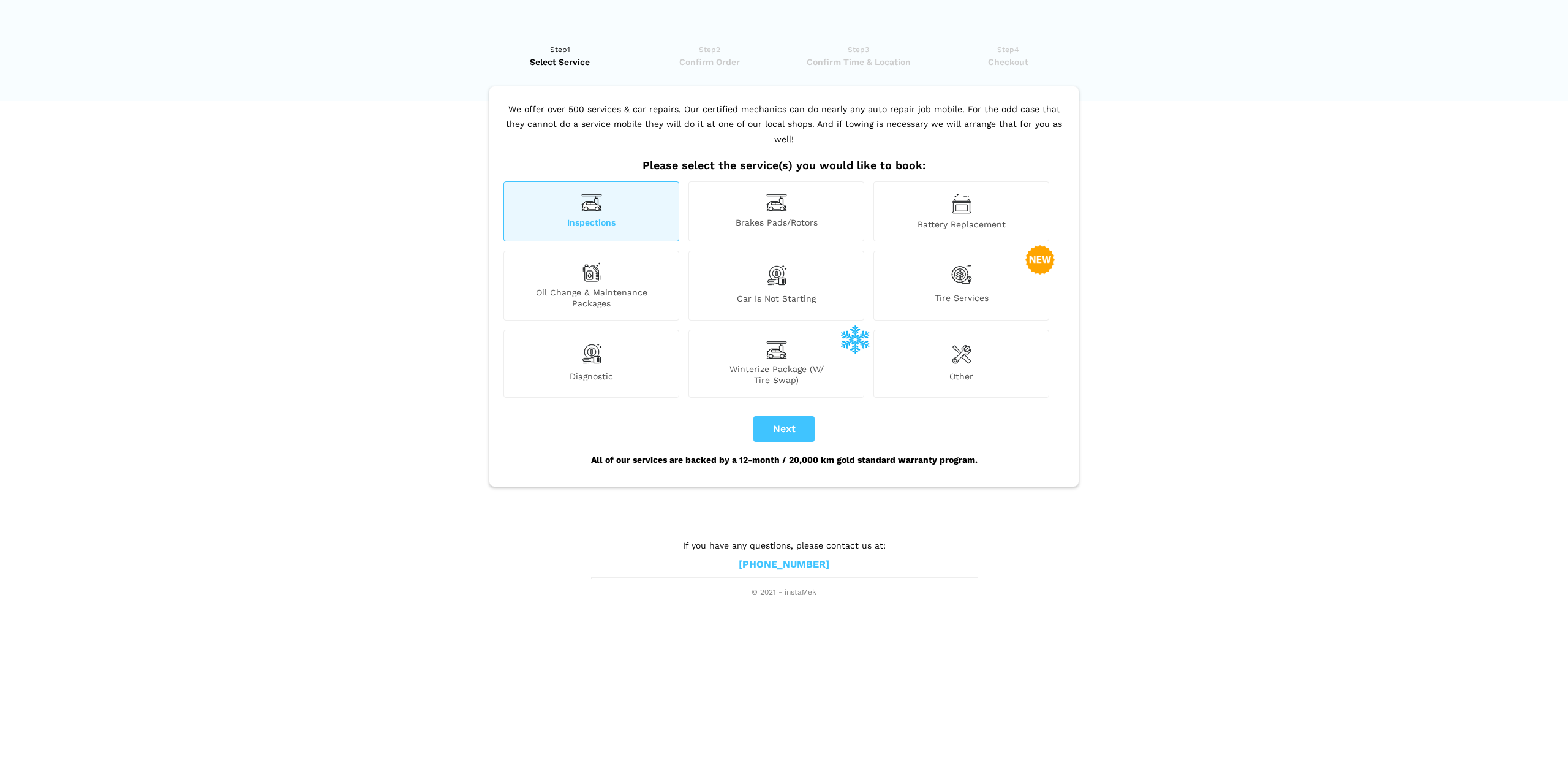
click at [611, 267] on div "Oil Change & Maintenance Packages" at bounding box center [592, 285] width 176 height 70
click at [798, 416] on button "Next" at bounding box center [784, 429] width 61 height 26
click at [795, 416] on button "Next" at bounding box center [784, 429] width 61 height 26
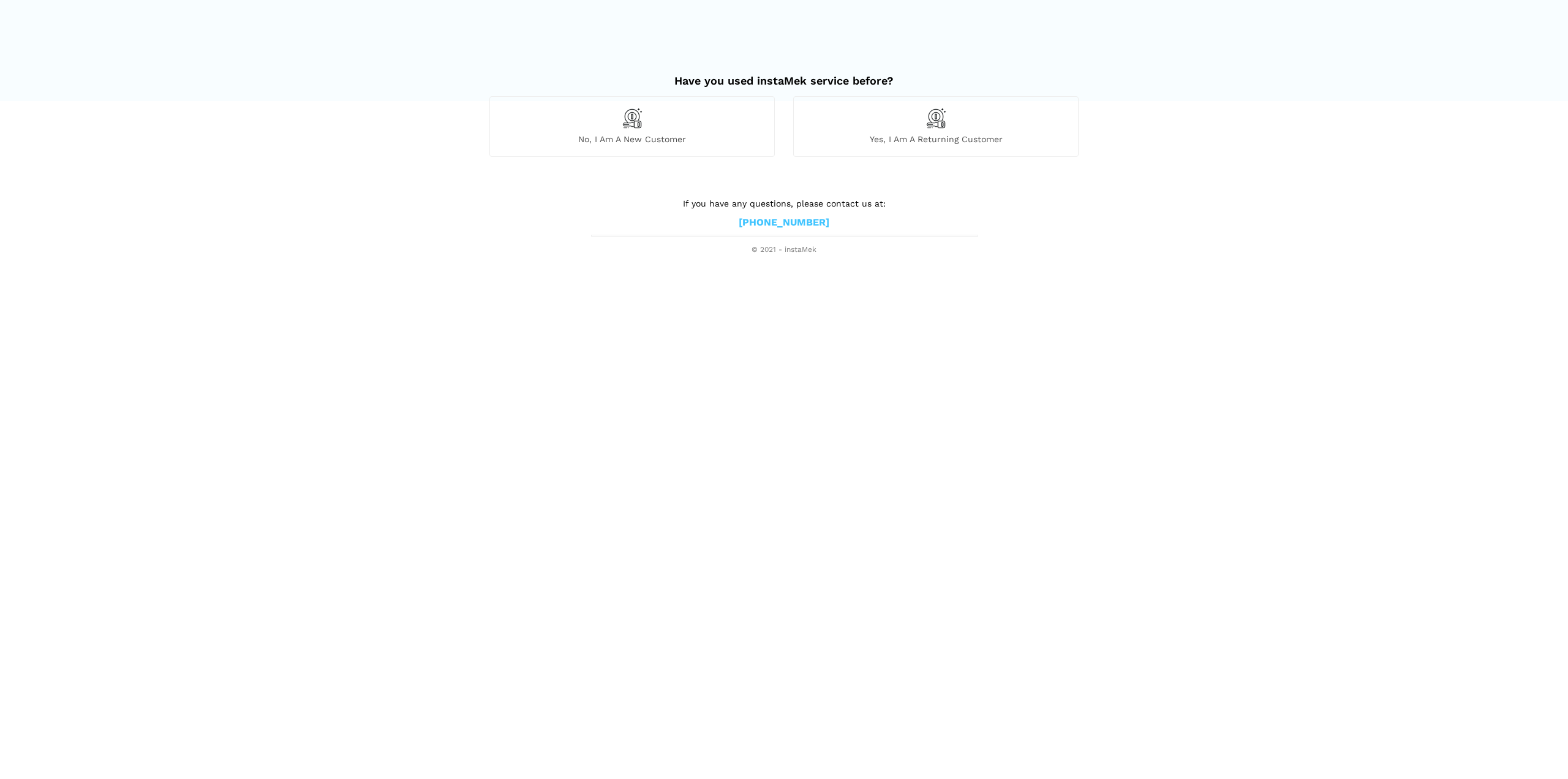
click at [908, 125] on div "Yes, I am a returning customer" at bounding box center [936, 126] width 286 height 60
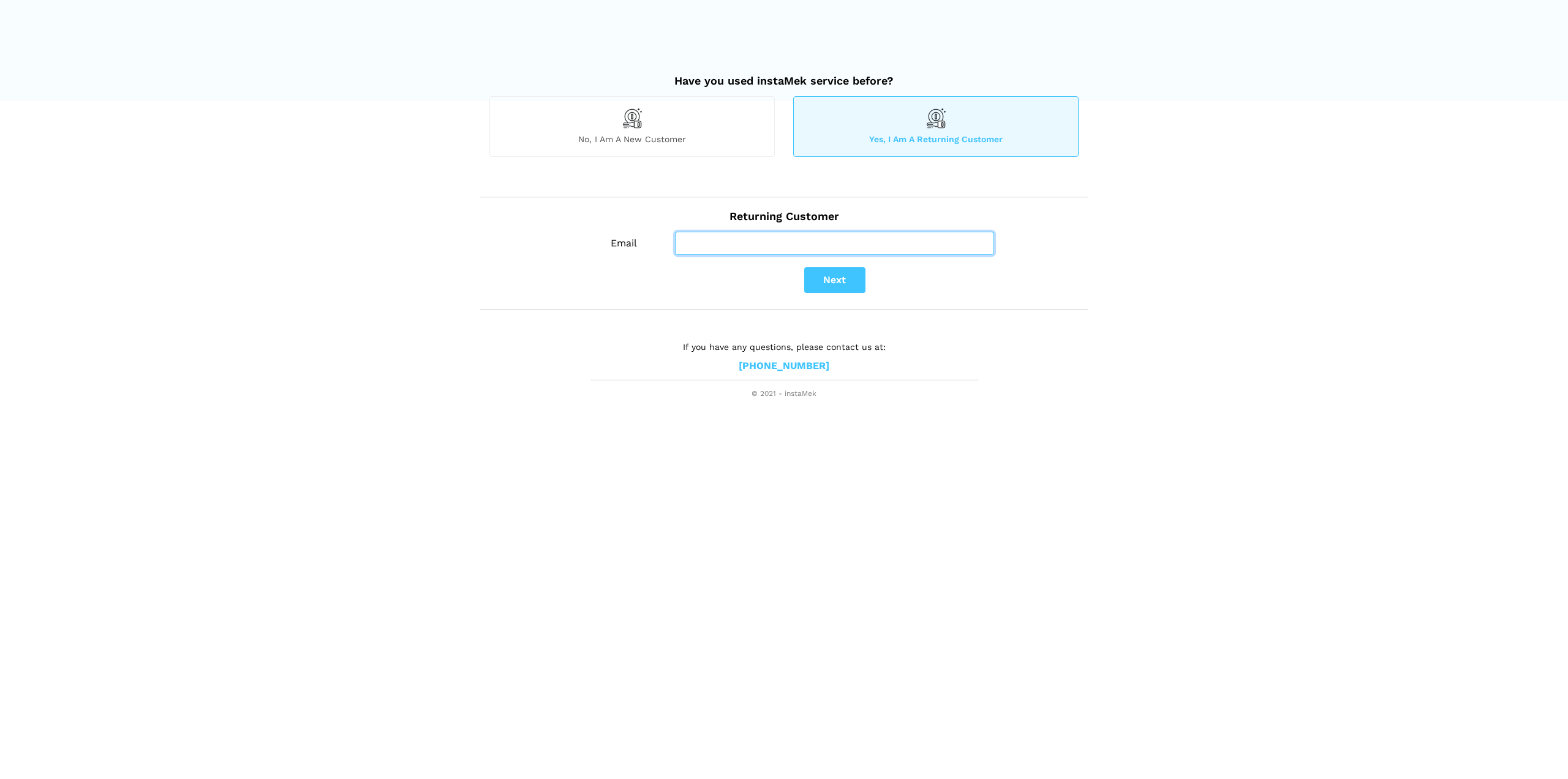
click at [719, 246] on input "Email" at bounding box center [834, 243] width 319 height 23
type input "[EMAIL_ADDRESS][DOMAIN_NAME]"
click at [815, 277] on button "Next" at bounding box center [834, 280] width 61 height 26
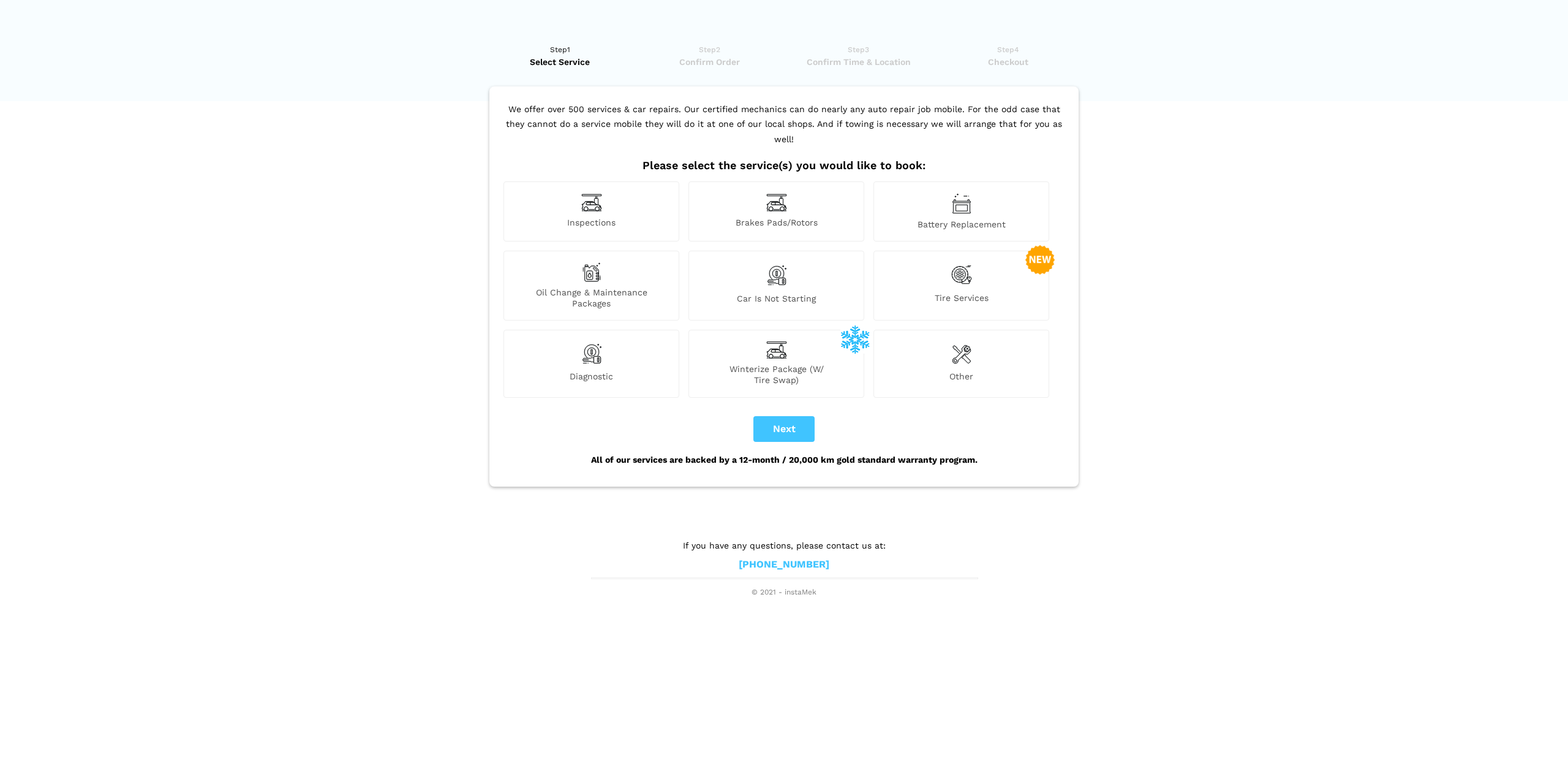
click at [614, 186] on div "Inspections" at bounding box center [592, 211] width 176 height 60
click at [797, 416] on button "Next" at bounding box center [784, 429] width 61 height 26
checkbox input "true"
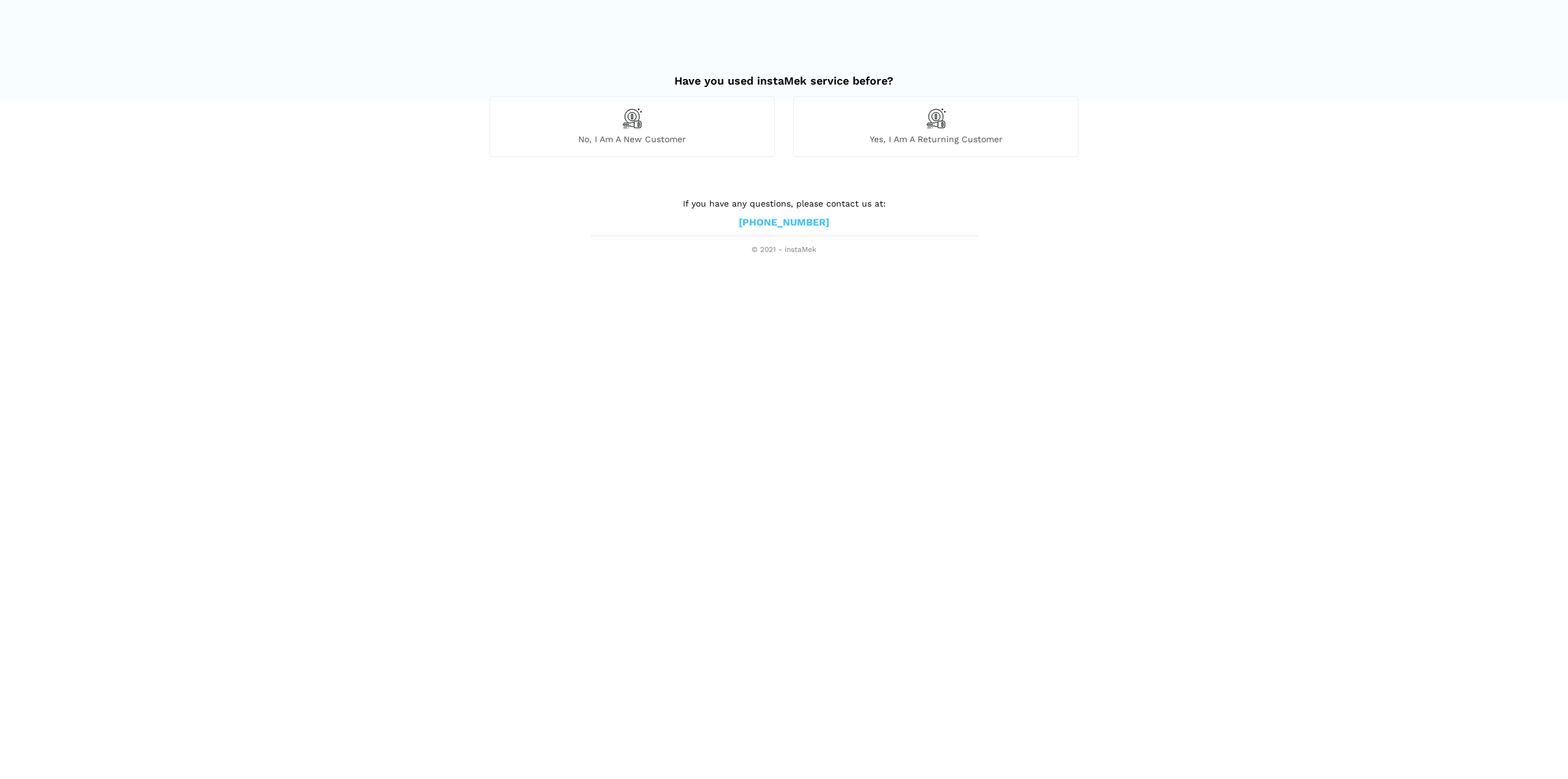
click at [858, 124] on div "Yes, I am a returning customer" at bounding box center [936, 126] width 286 height 60
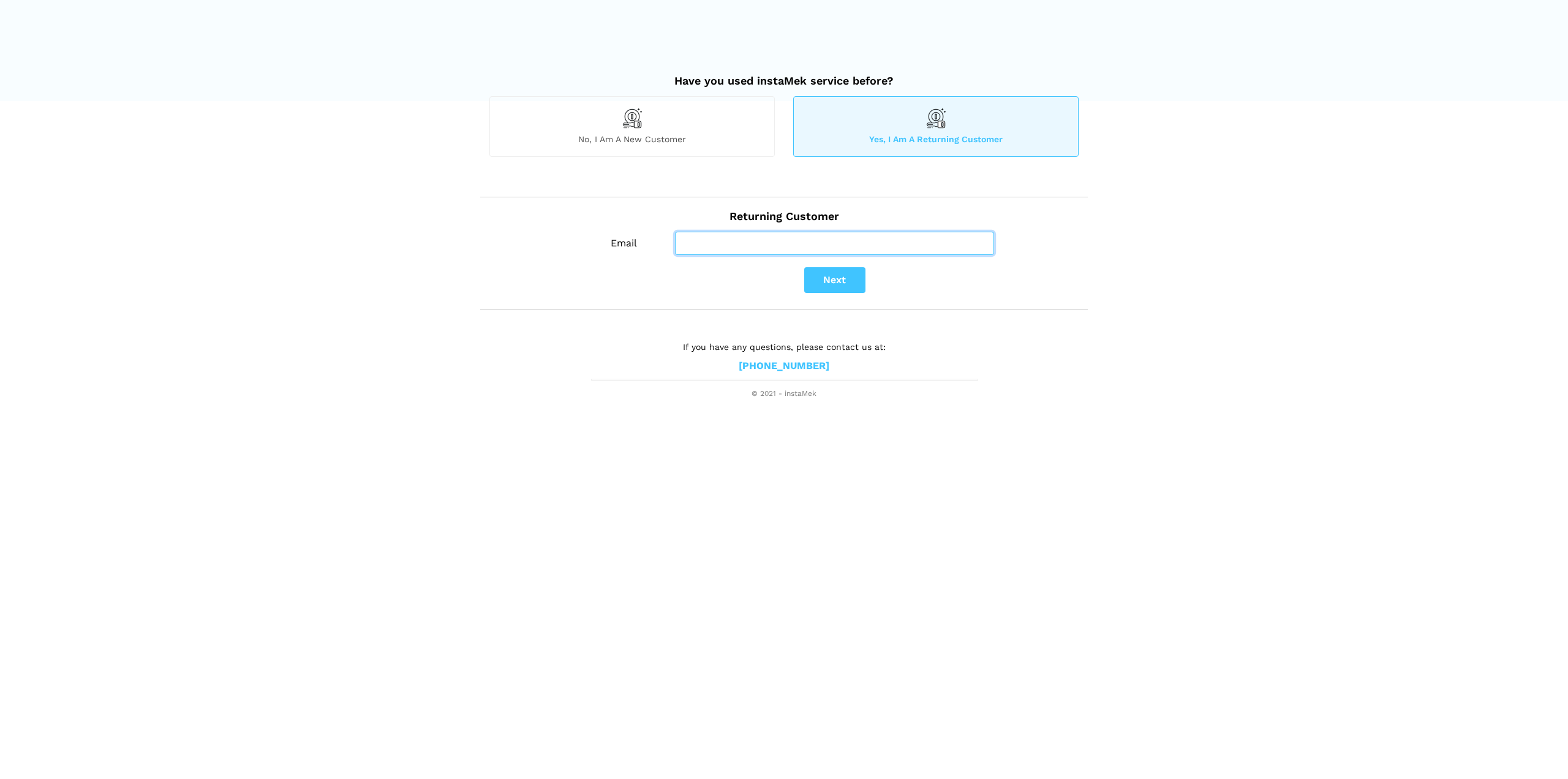
click at [737, 249] on input "Email" at bounding box center [834, 243] width 319 height 23
type input "[EMAIL_ADDRESS][DOMAIN_NAME]"
click at [817, 274] on button "Next" at bounding box center [834, 280] width 61 height 26
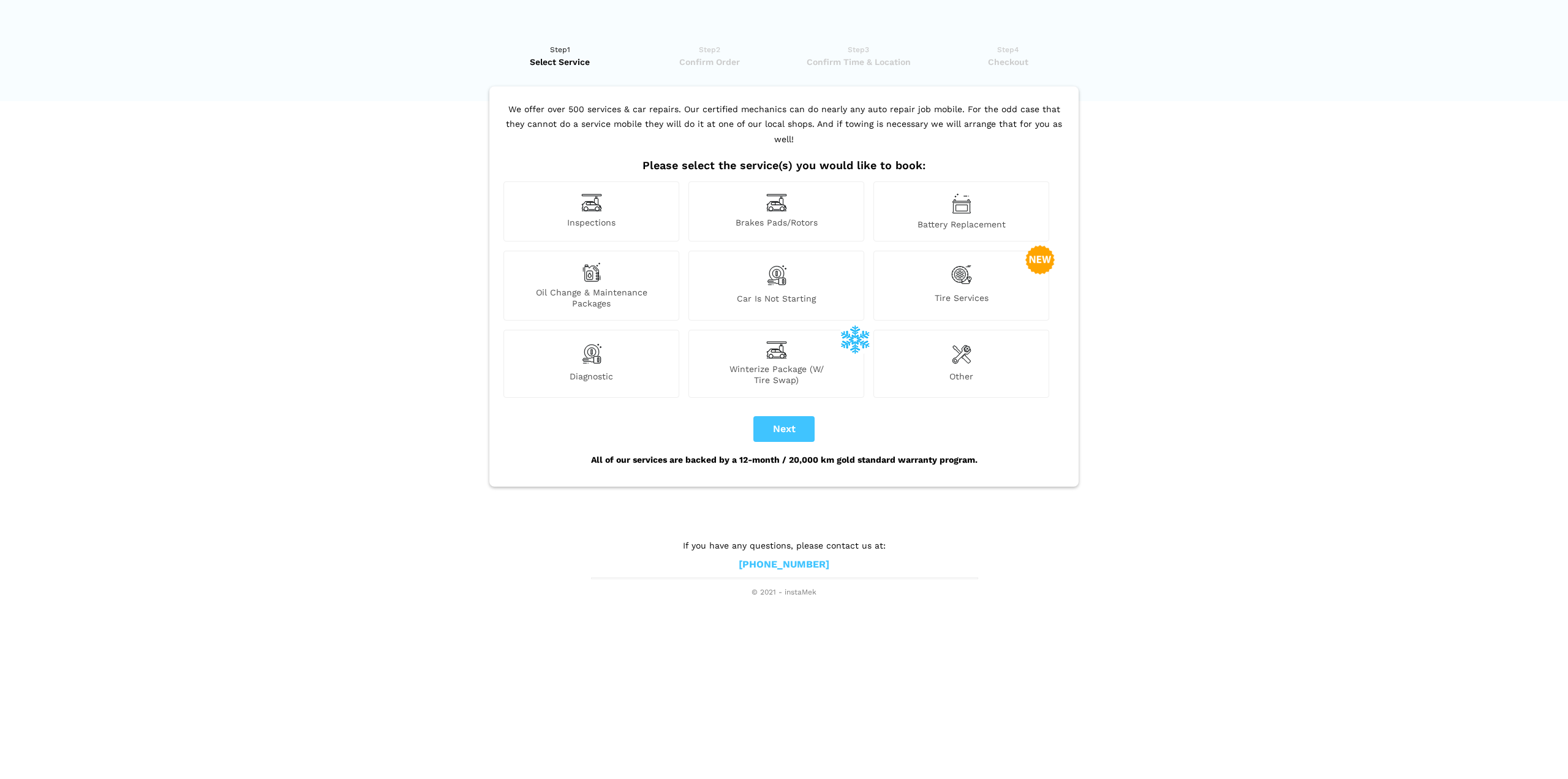
click at [638, 218] on div "Inspections" at bounding box center [592, 211] width 176 height 60
click at [805, 416] on button "Next" at bounding box center [784, 429] width 61 height 26
checkbox input "true"
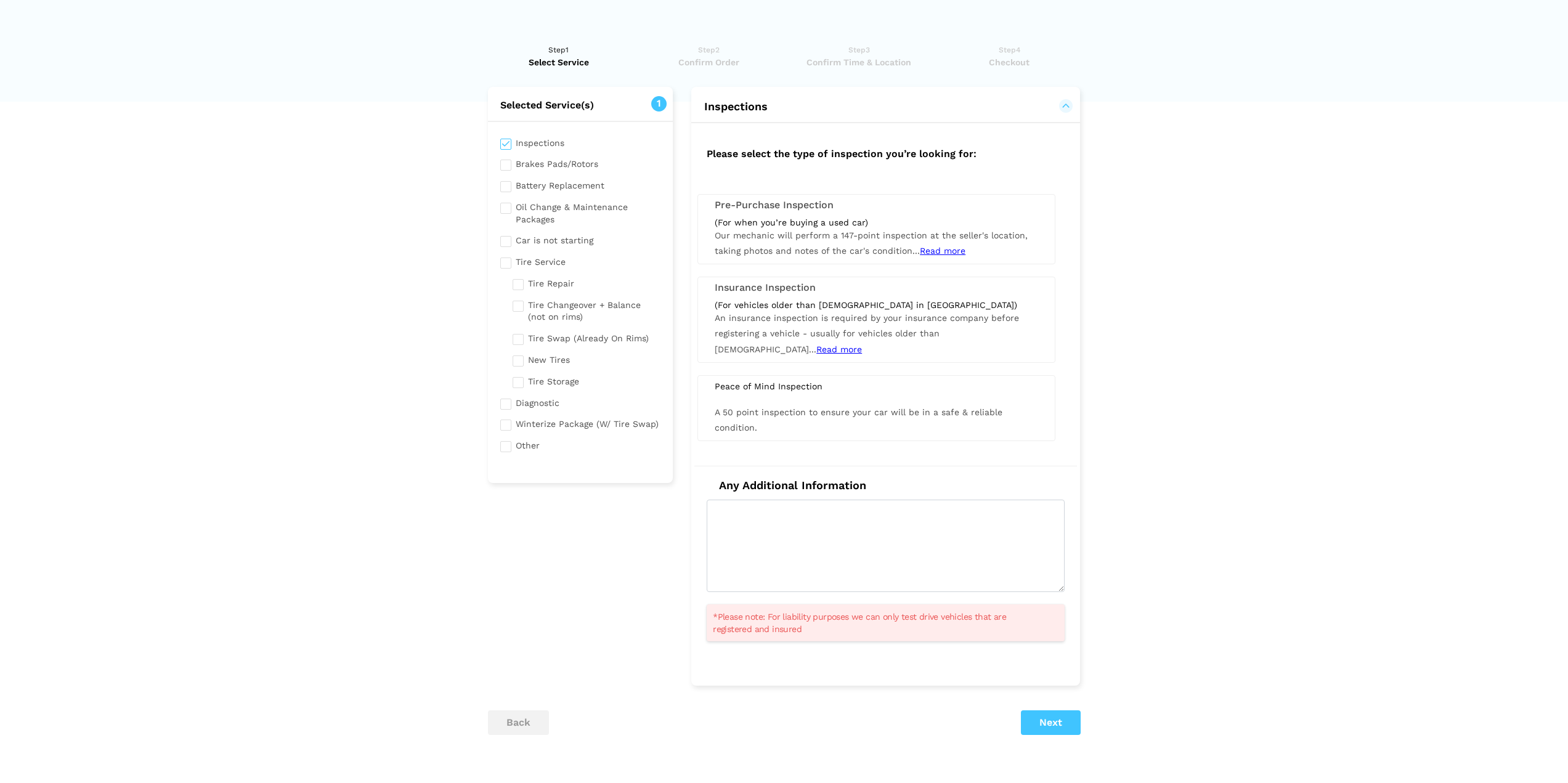
click at [780, 229] on div "(For when you’re buying a used car) Our mechanic will perform a 147-point inspe…" at bounding box center [877, 238] width 342 height 43
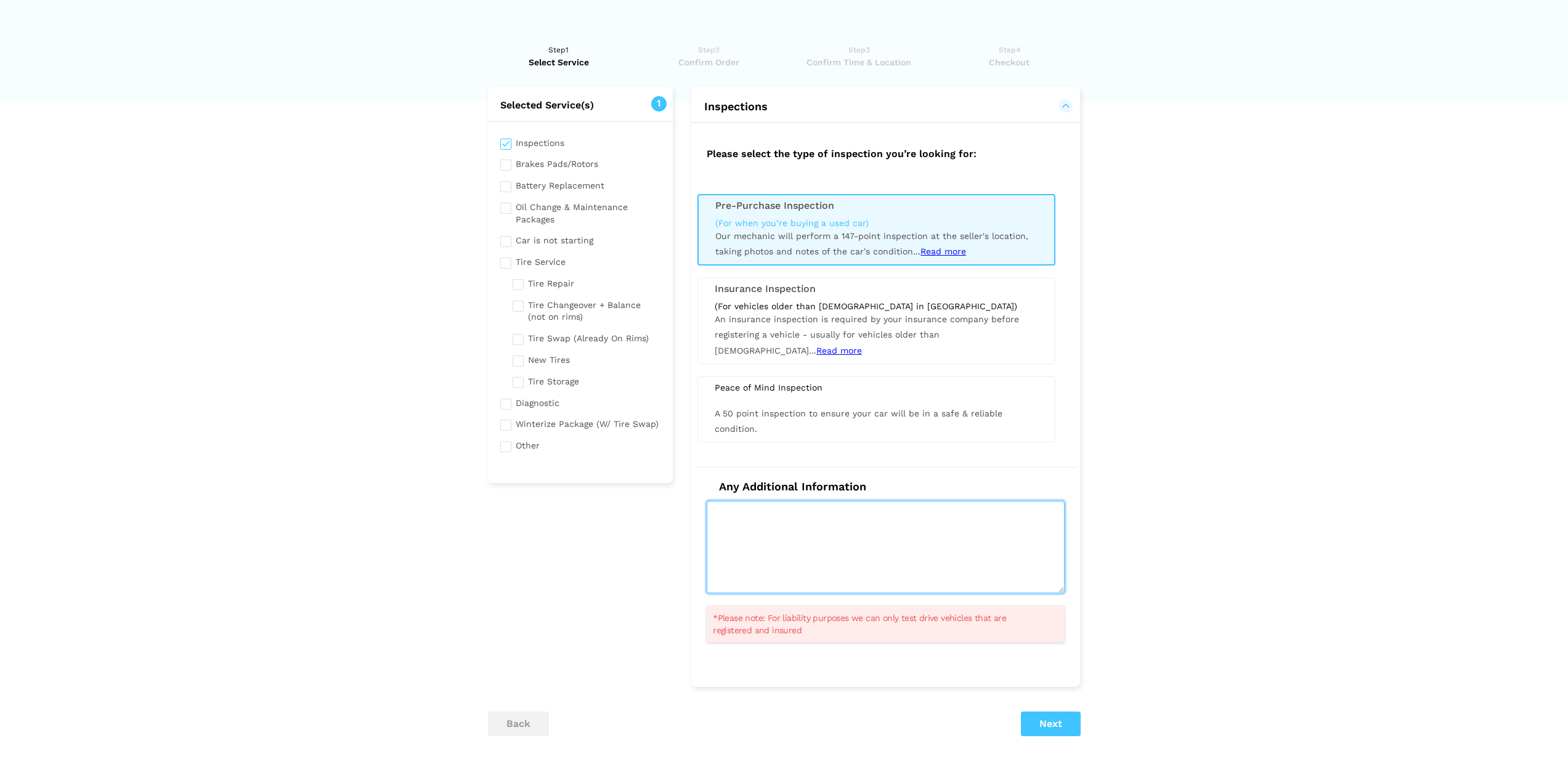
click at [808, 520] on textarea at bounding box center [886, 547] width 358 height 92
type textarea "I actually already own the car, I want to get an inspection to see if it is wor…"
